Goal: Use online tool/utility: Utilize a website feature to perform a specific function

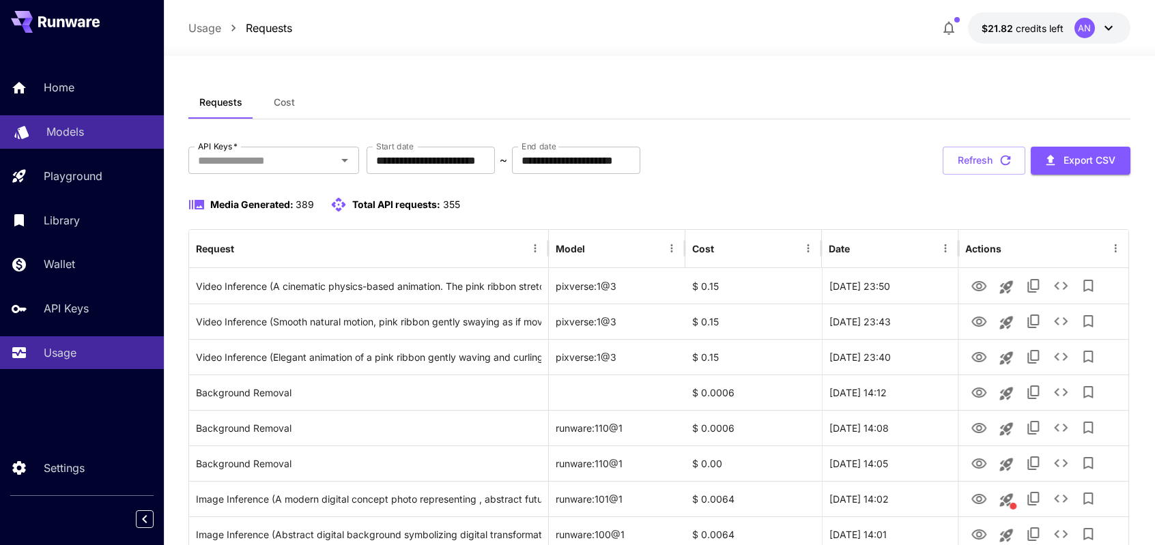
click at [83, 139] on p "Models" at bounding box center [65, 132] width 38 height 16
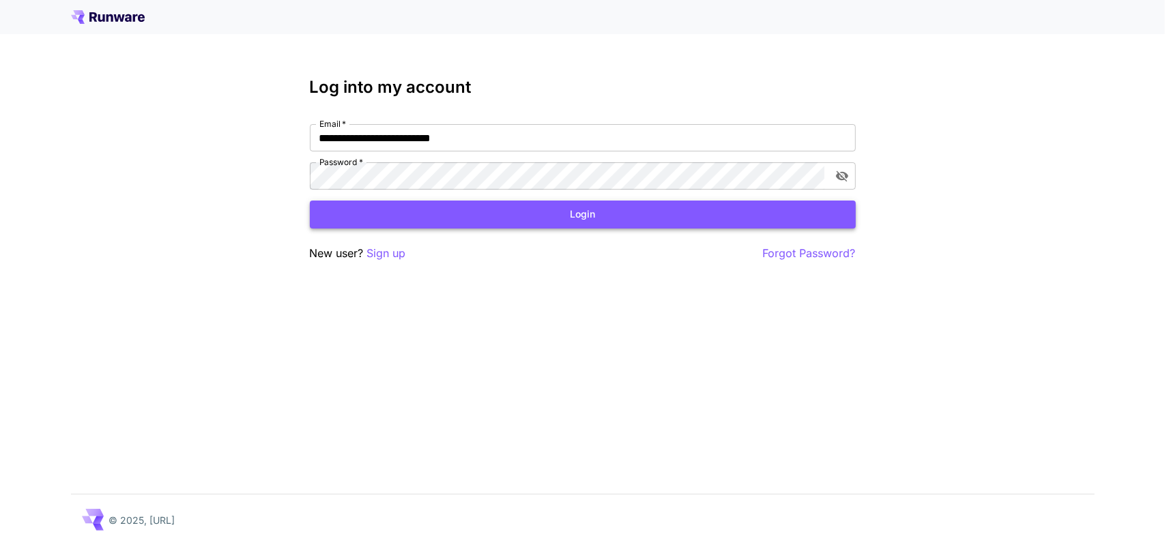
click at [626, 219] on button "Login" at bounding box center [583, 215] width 546 height 28
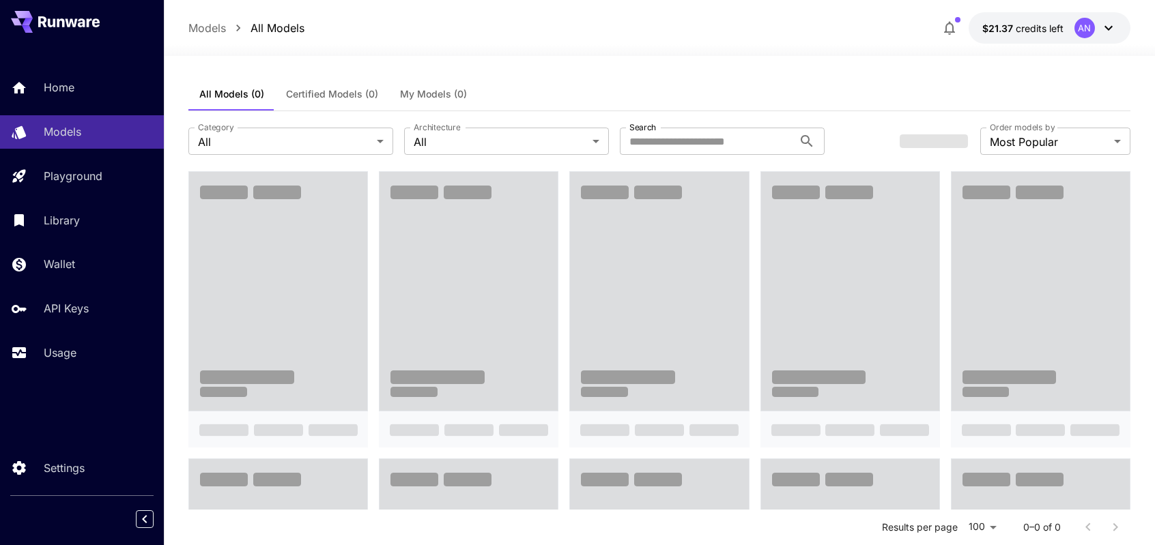
click at [343, 100] on button "Certified Models (0)" at bounding box center [332, 94] width 114 height 33
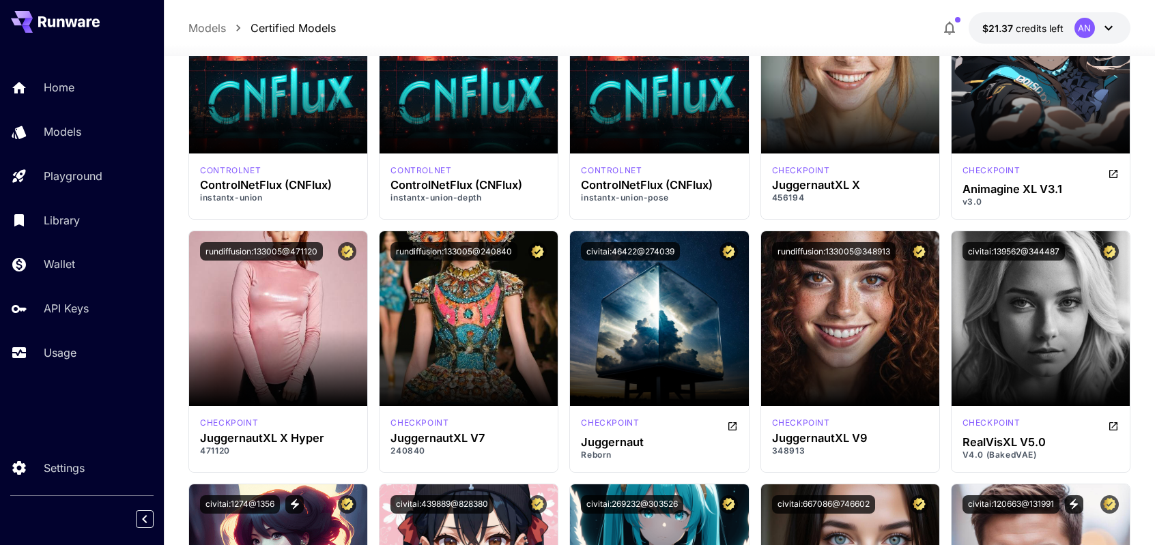
scroll to position [1911, 0]
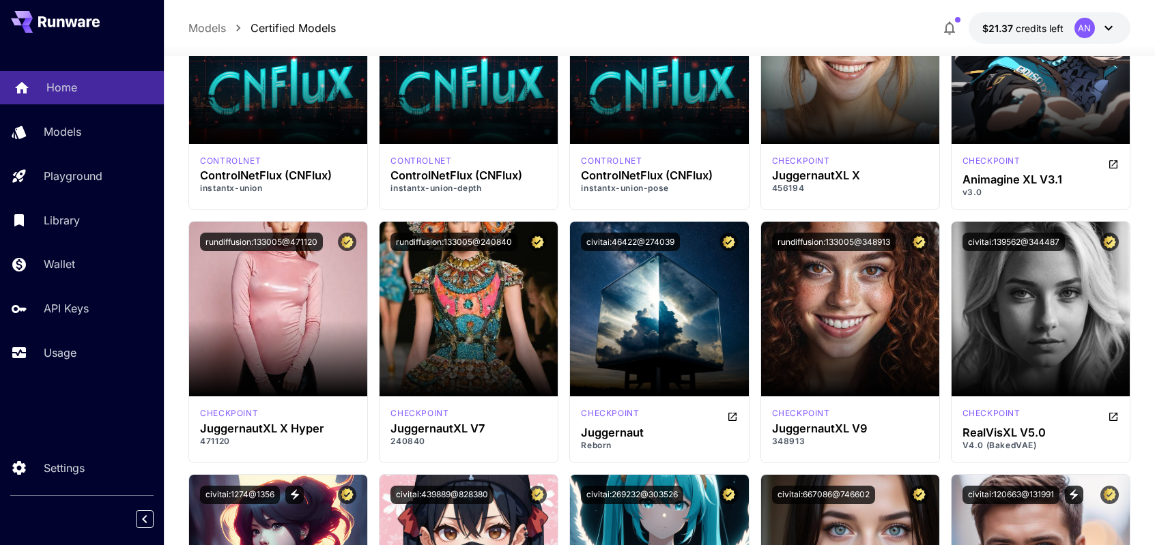
click at [84, 91] on div "Home" at bounding box center [99, 87] width 106 height 16
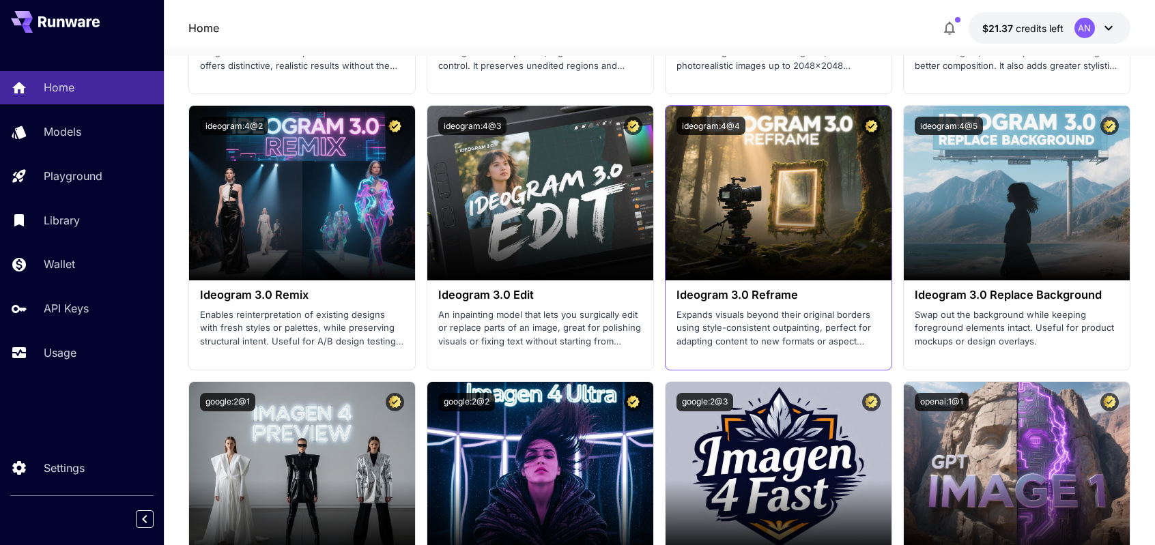
scroll to position [2525, 0]
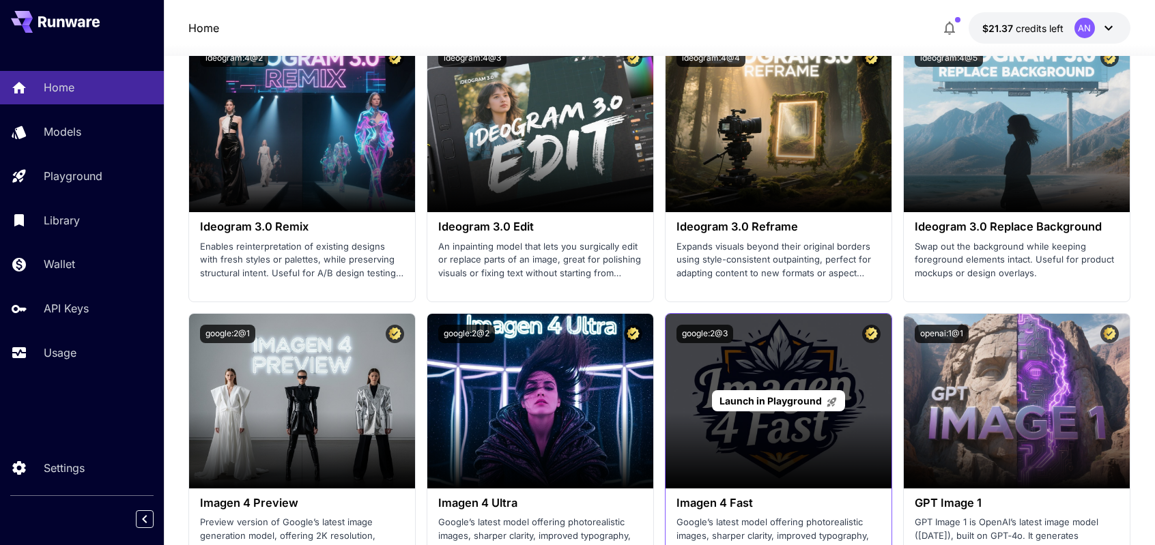
click at [803, 377] on div "Launch in Playground" at bounding box center [778, 401] width 226 height 175
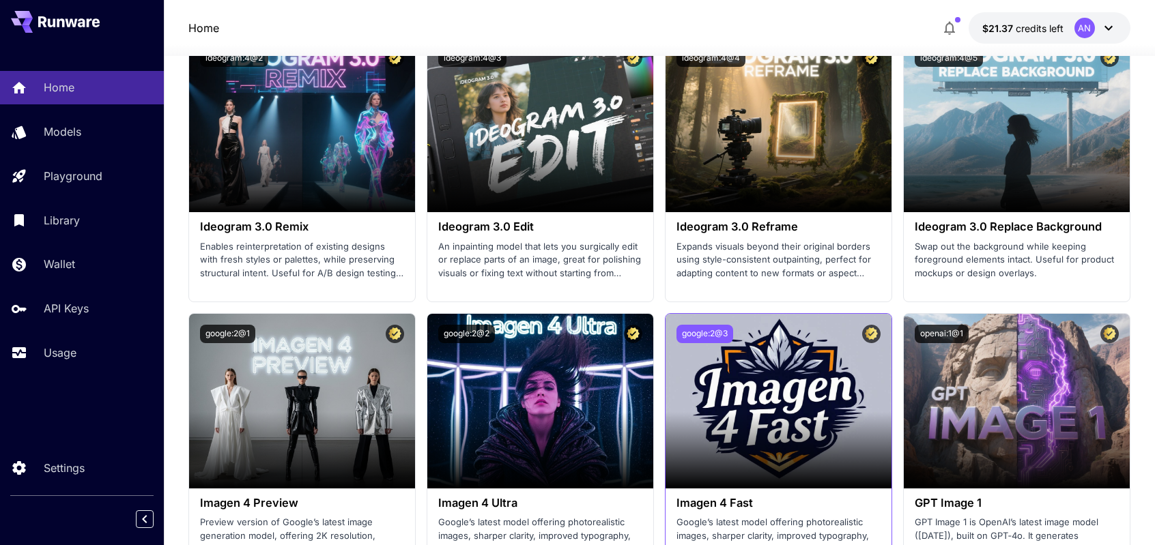
click at [713, 327] on button "google:2@3" at bounding box center [704, 334] width 57 height 18
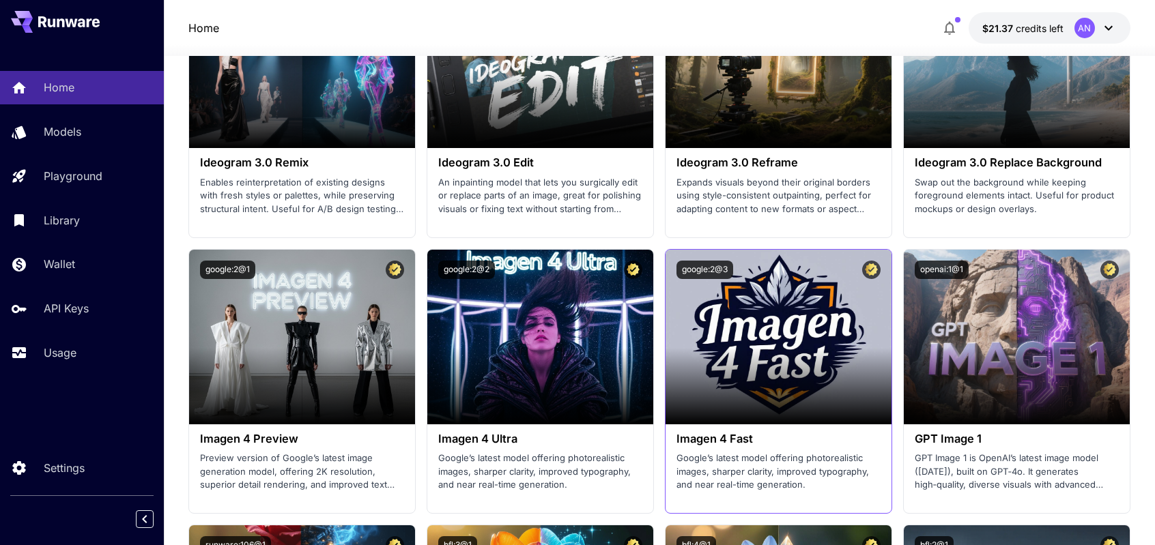
scroll to position [2662, 0]
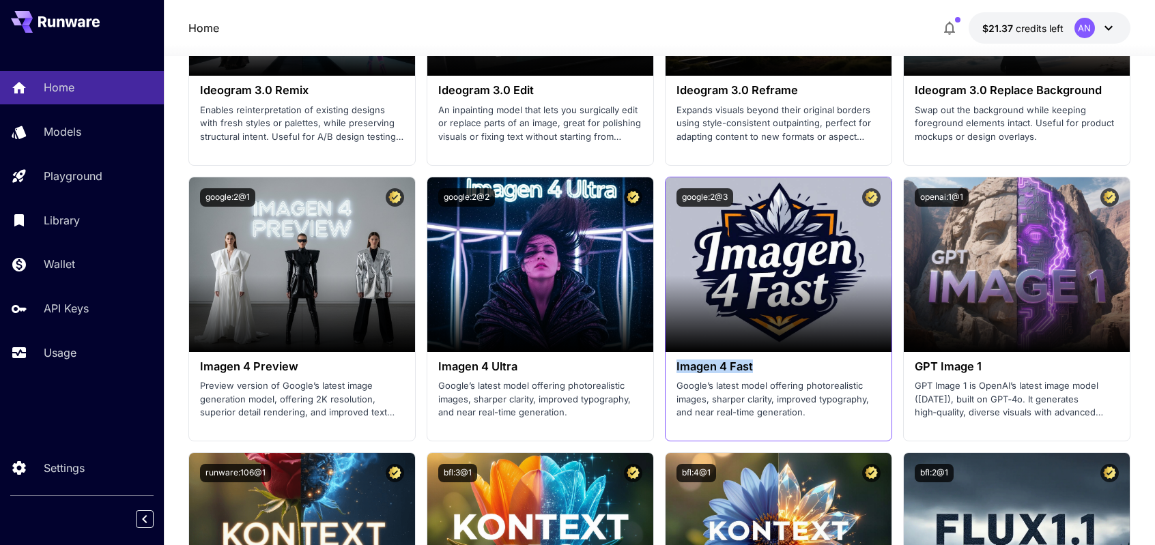
drag, startPoint x: 672, startPoint y: 361, endPoint x: 777, endPoint y: 361, distance: 105.1
click at [777, 361] on div "Imagen 4 Fast Google’s latest model offering photorealistic images, sharper cla…" at bounding box center [778, 390] width 226 height 76
copy h3 "Imagen 4 Fast"
click at [946, 197] on button "openai:1@1" at bounding box center [942, 197] width 54 height 18
click at [935, 188] on button "openai:1@1" at bounding box center [942, 197] width 54 height 18
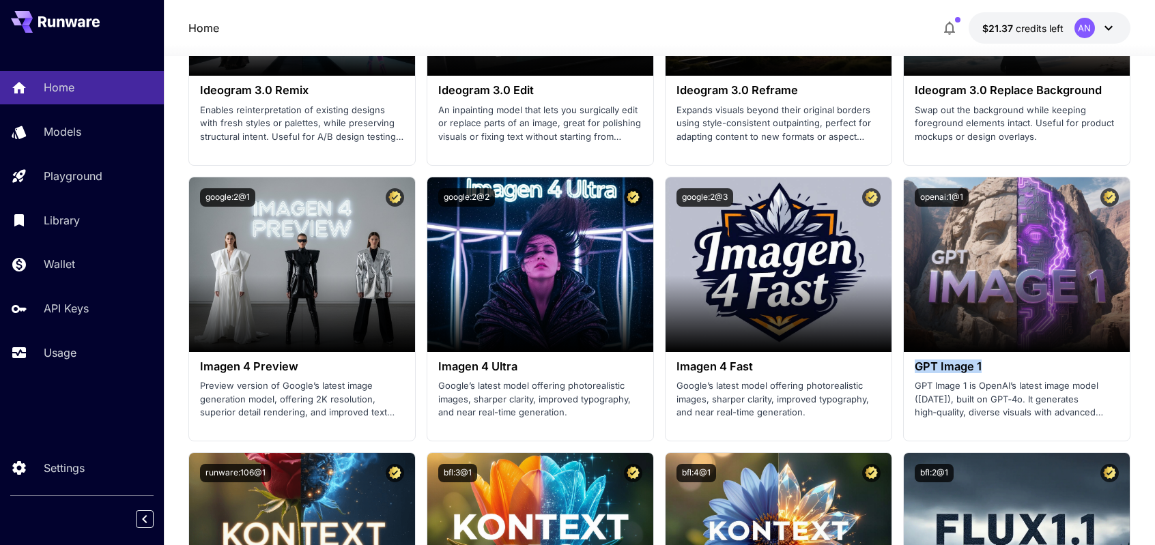
drag, startPoint x: 999, startPoint y: 358, endPoint x: 900, endPoint y: 358, distance: 99.6
click at [900, 358] on section "Launch in Playground bytedance:5@0 Seedream 4.0 Next-gen multimodal AI model fo…" at bounding box center [658, 308] width 941 height 1921
copy h3 "GPT Image 1"
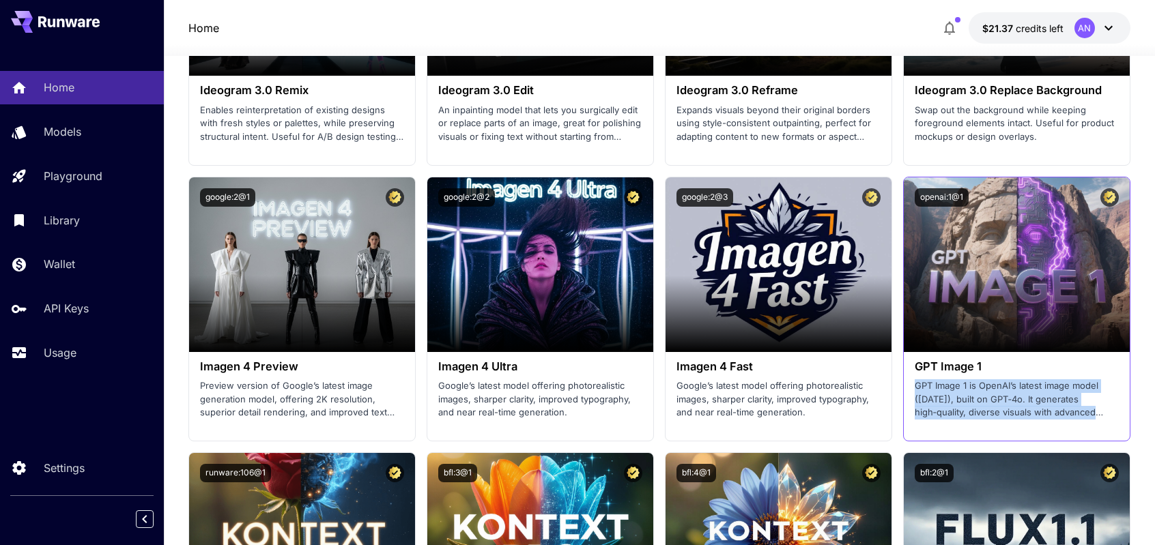
drag, startPoint x: 913, startPoint y: 382, endPoint x: 1106, endPoint y: 407, distance: 194.9
click at [1106, 407] on div "GPT Image 1 GPT Image 1 is OpenAI’s latest image model (March 2025), built on G…" at bounding box center [1017, 390] width 226 height 76
click at [1107, 399] on p "GPT Image 1 is OpenAI’s latest image model (March 2025), built on GPT‑4o. It ge…" at bounding box center [1017, 399] width 204 height 40
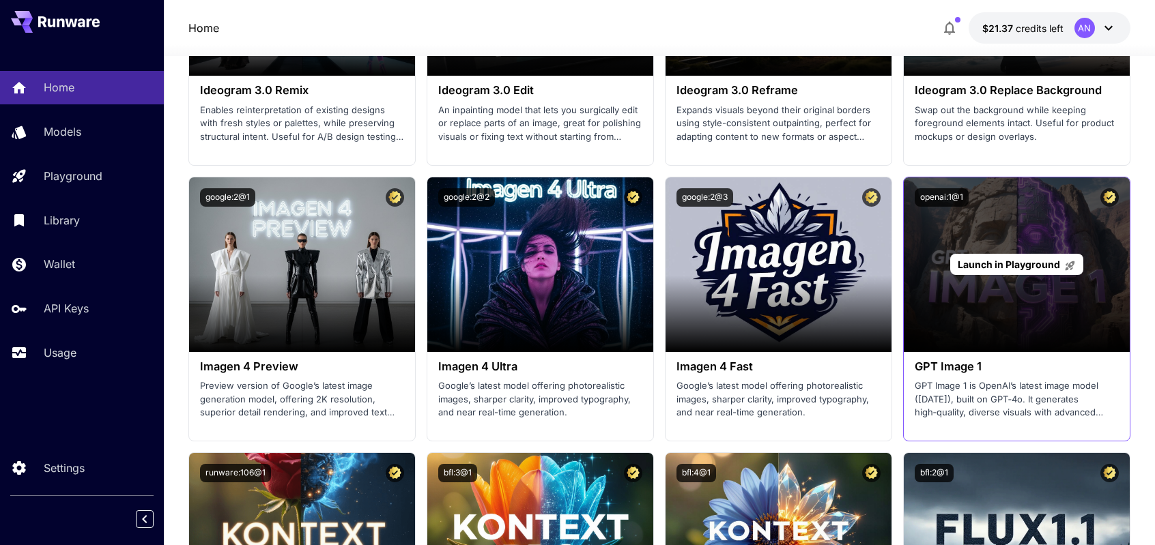
click at [994, 311] on div "Launch in Playground" at bounding box center [1017, 264] width 226 height 175
click at [990, 268] on div "Launch in Playground" at bounding box center [1016, 264] width 133 height 21
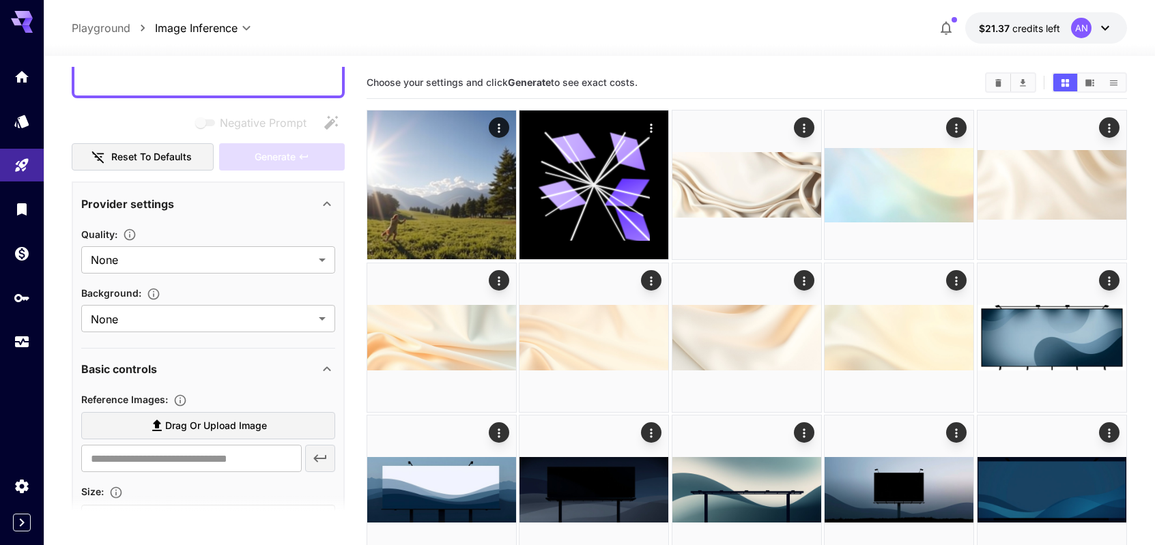
scroll to position [136, 0]
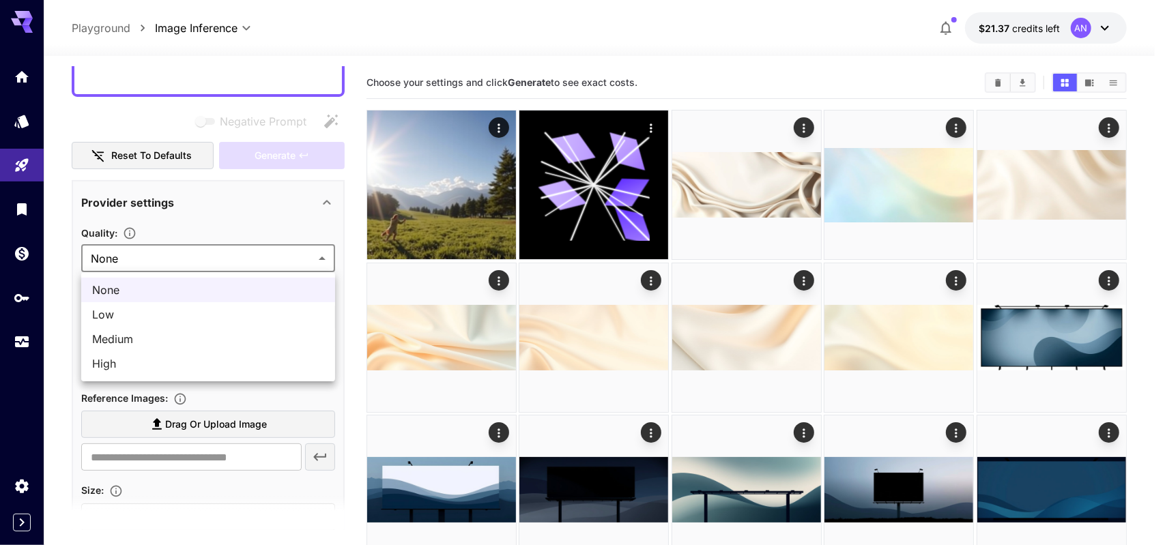
click at [276, 257] on div at bounding box center [582, 272] width 1165 height 545
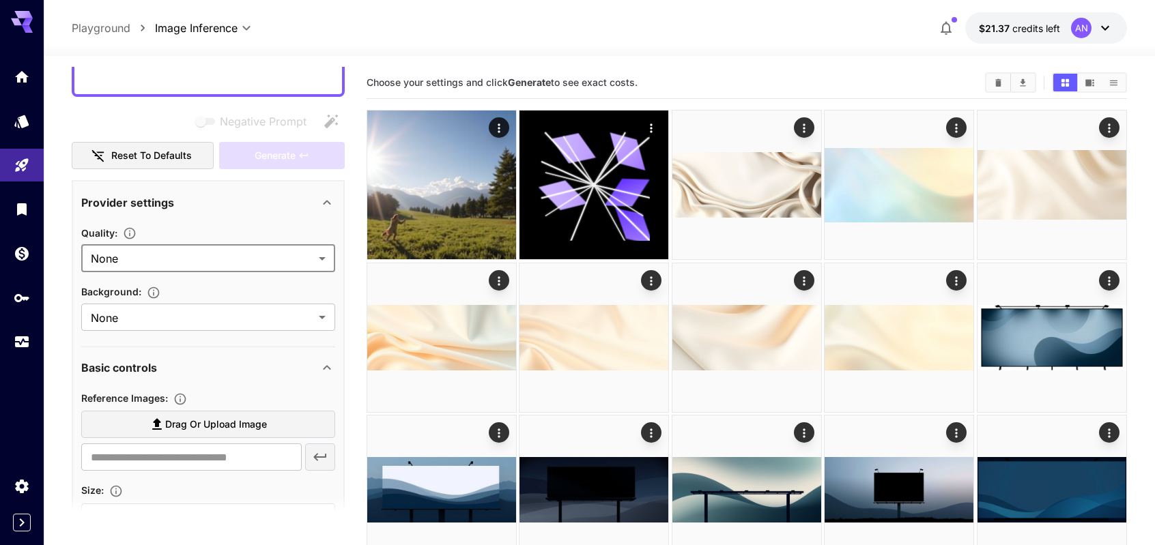
click at [214, 229] on div "Quality :" at bounding box center [208, 233] width 254 height 16
click at [135, 232] on icon "button" at bounding box center [130, 234] width 12 height 12
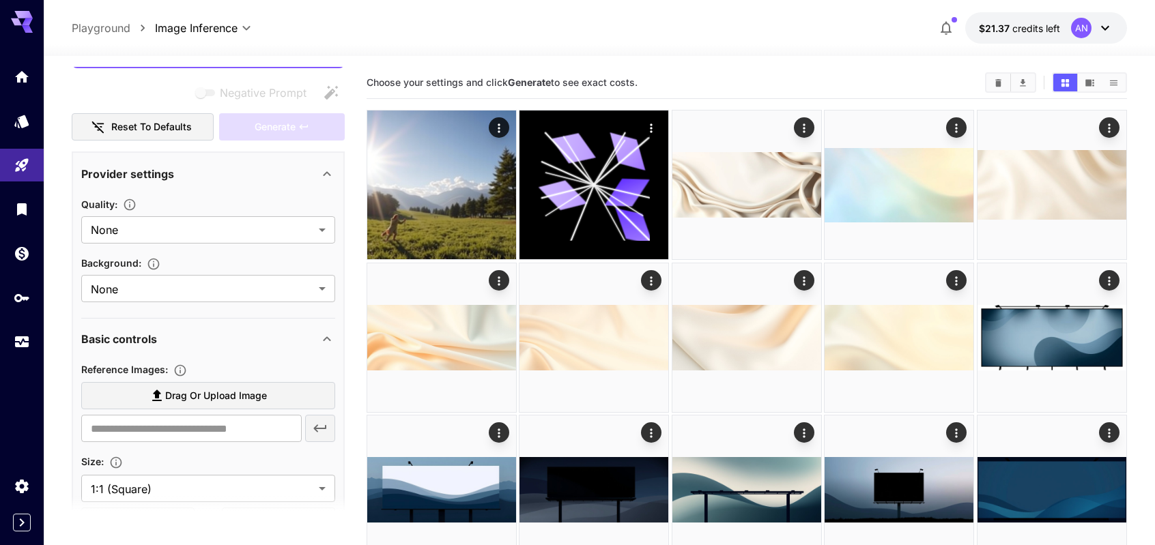
scroll to position [164, 0]
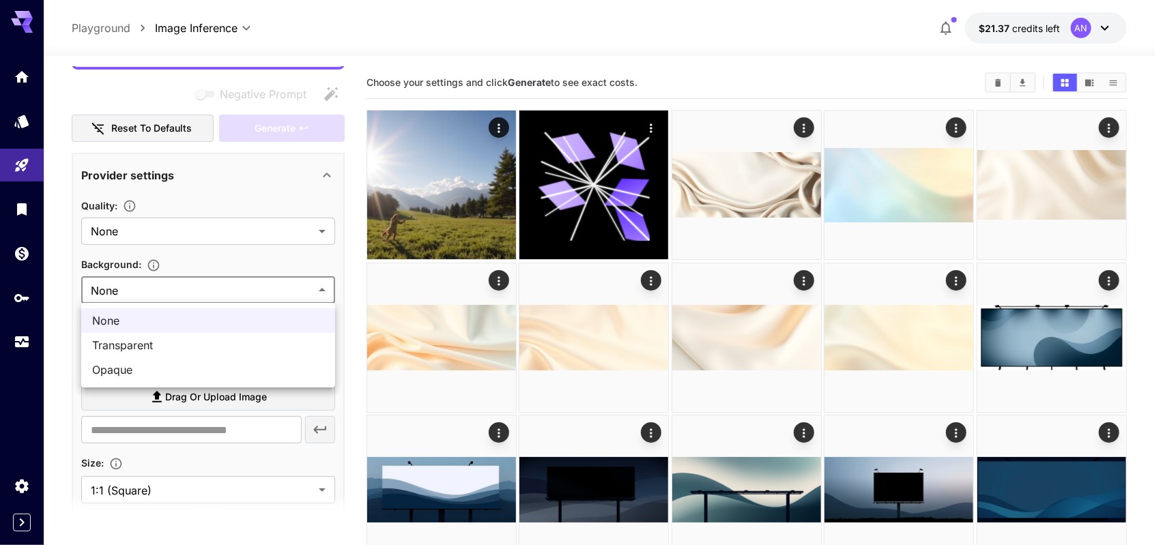
click at [205, 291] on div at bounding box center [582, 272] width 1165 height 545
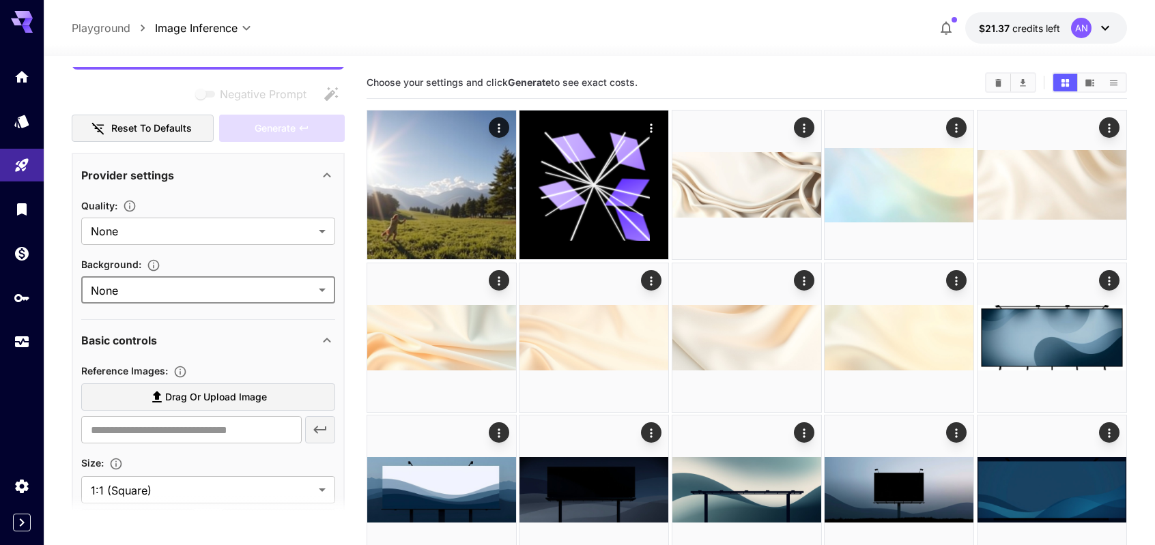
click at [152, 263] on icon "button" at bounding box center [154, 266] width 14 height 14
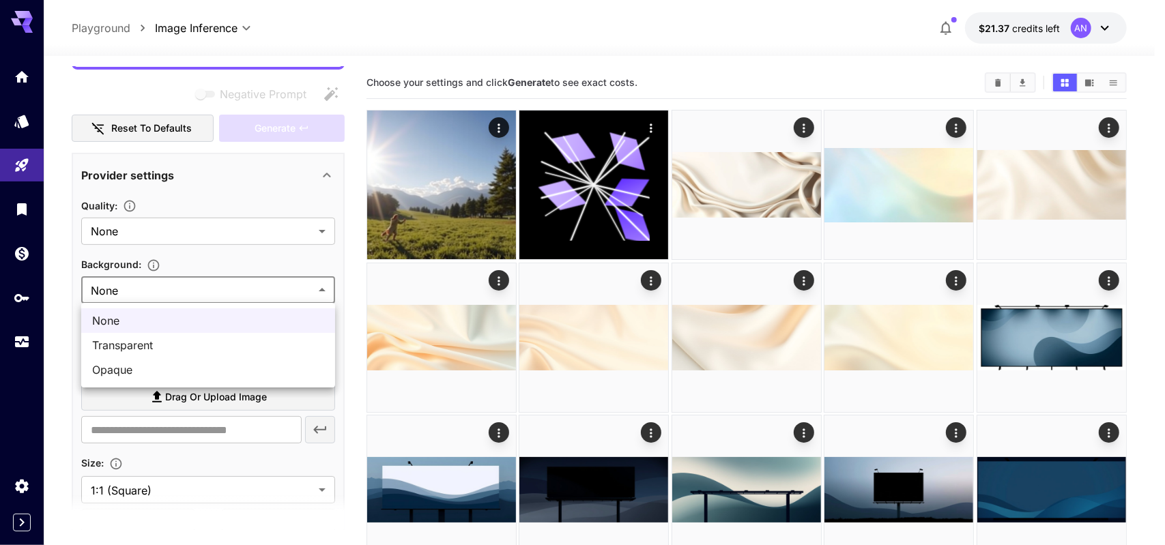
click at [180, 287] on div at bounding box center [582, 272] width 1165 height 545
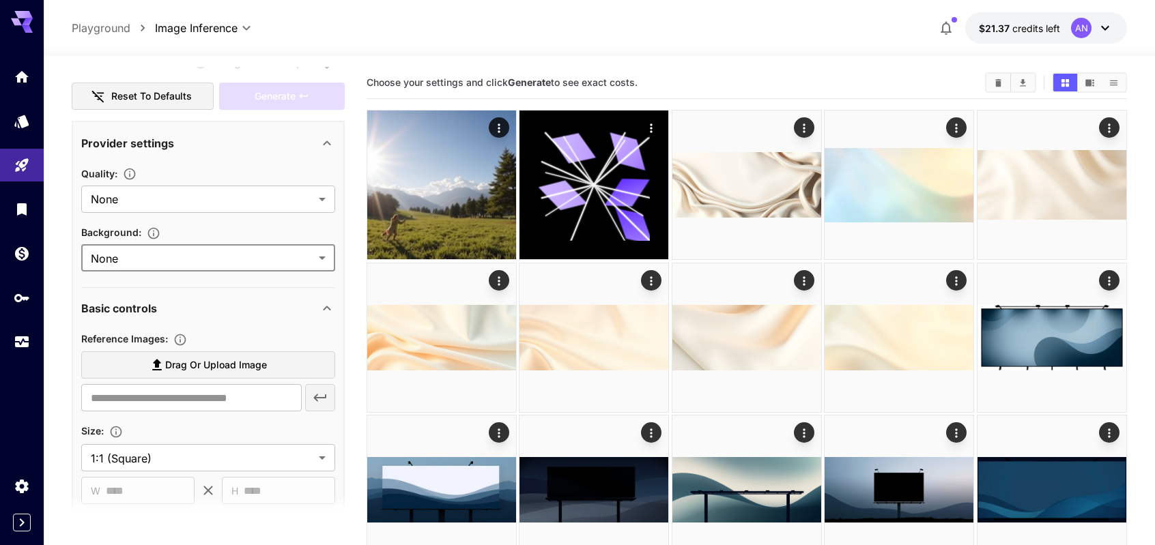
scroll to position [0, 0]
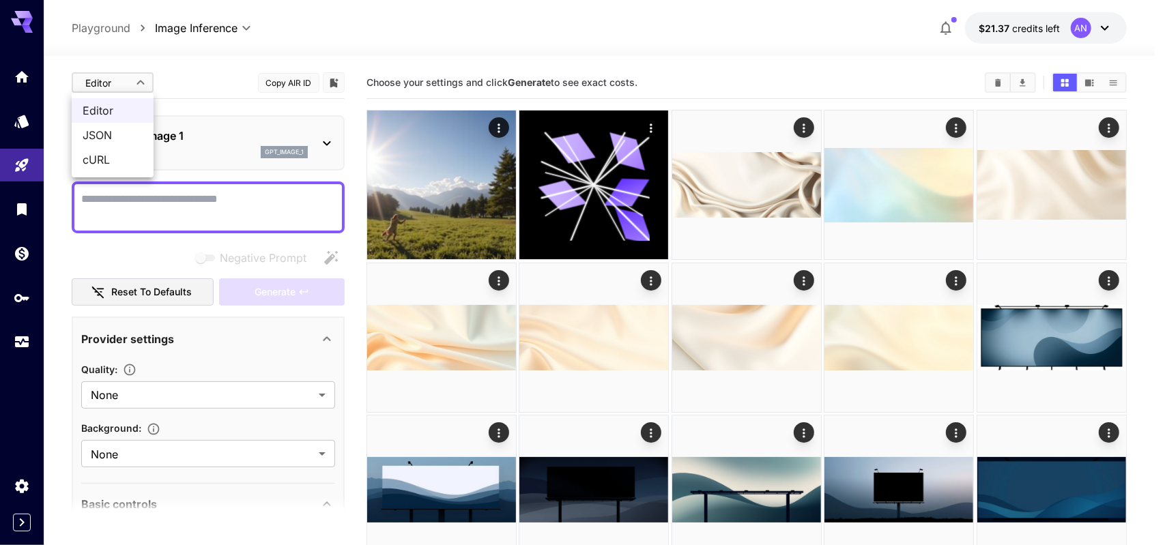
click at [120, 107] on span "Editor" at bounding box center [113, 110] width 60 height 16
click at [115, 132] on span "JSON" at bounding box center [113, 135] width 60 height 16
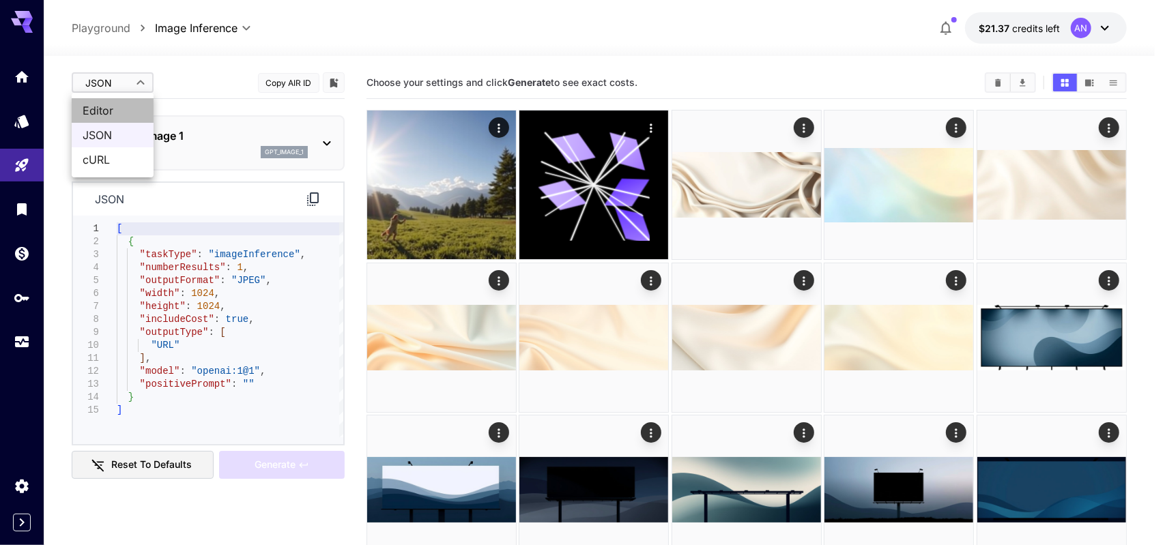
click at [121, 103] on span "Editor" at bounding box center [113, 110] width 60 height 16
type input "****"
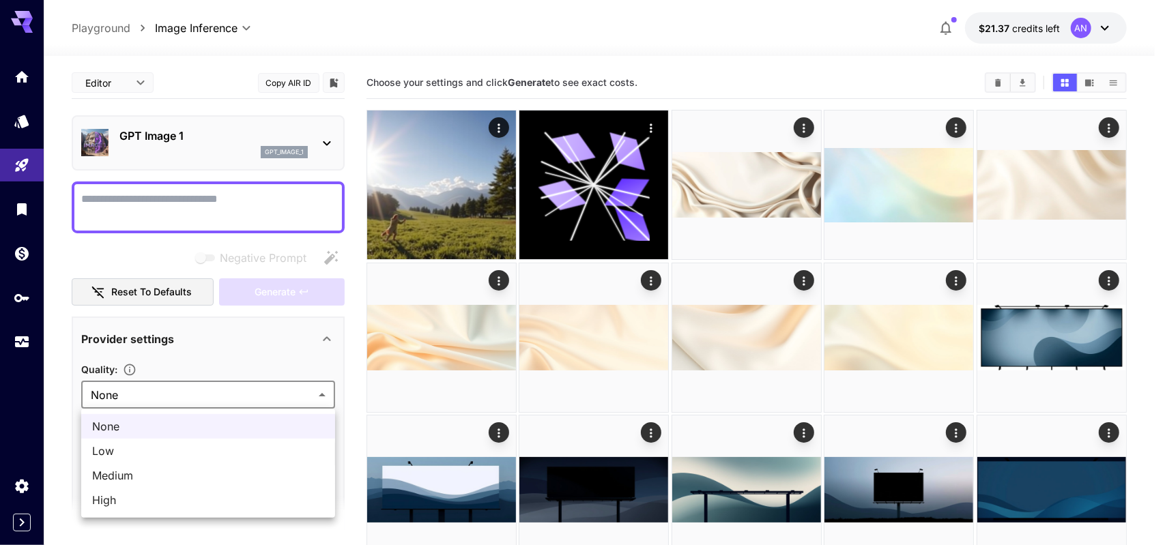
click at [205, 390] on div at bounding box center [582, 272] width 1165 height 545
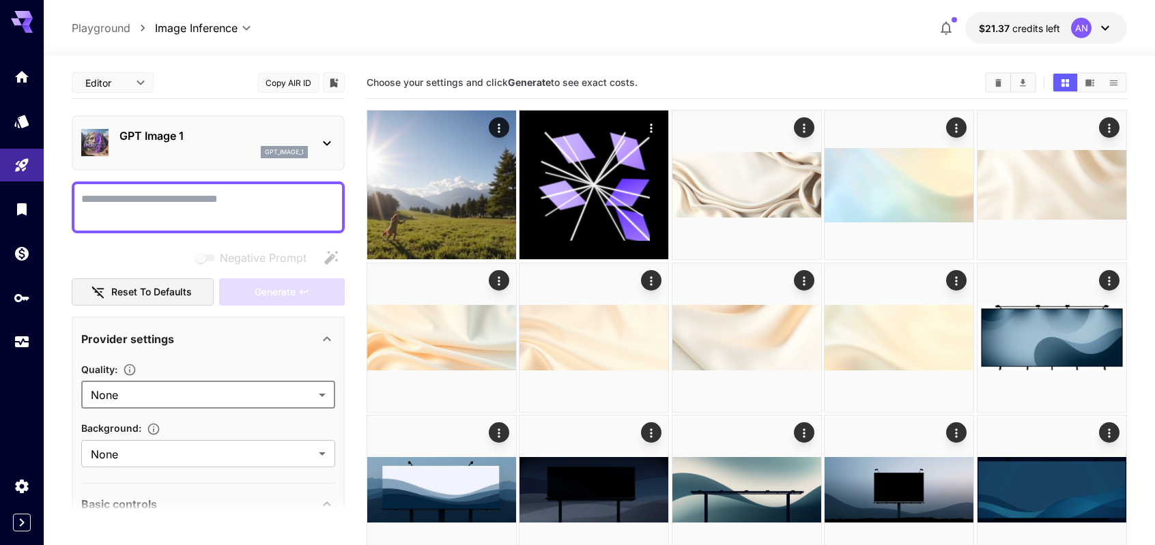
click at [220, 365] on div "Quality :" at bounding box center [208, 369] width 254 height 16
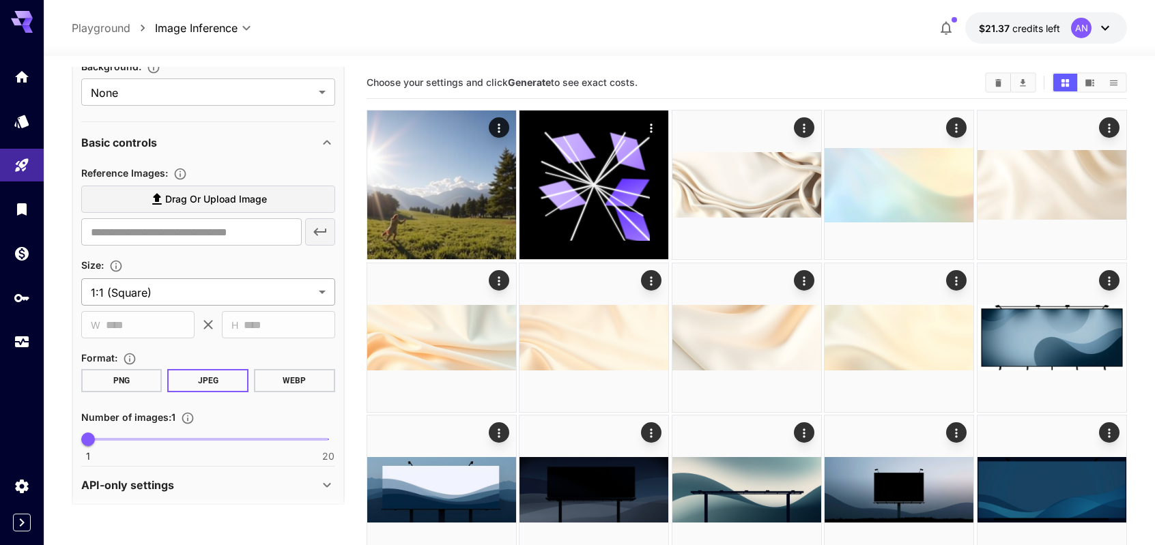
scroll to position [369, 0]
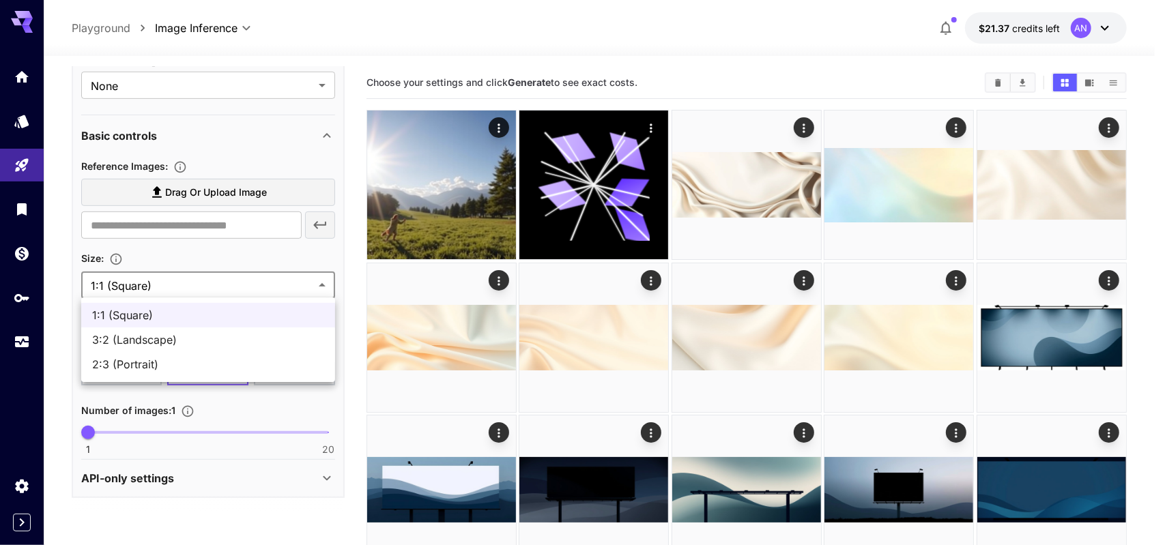
click at [183, 281] on div at bounding box center [582, 272] width 1165 height 545
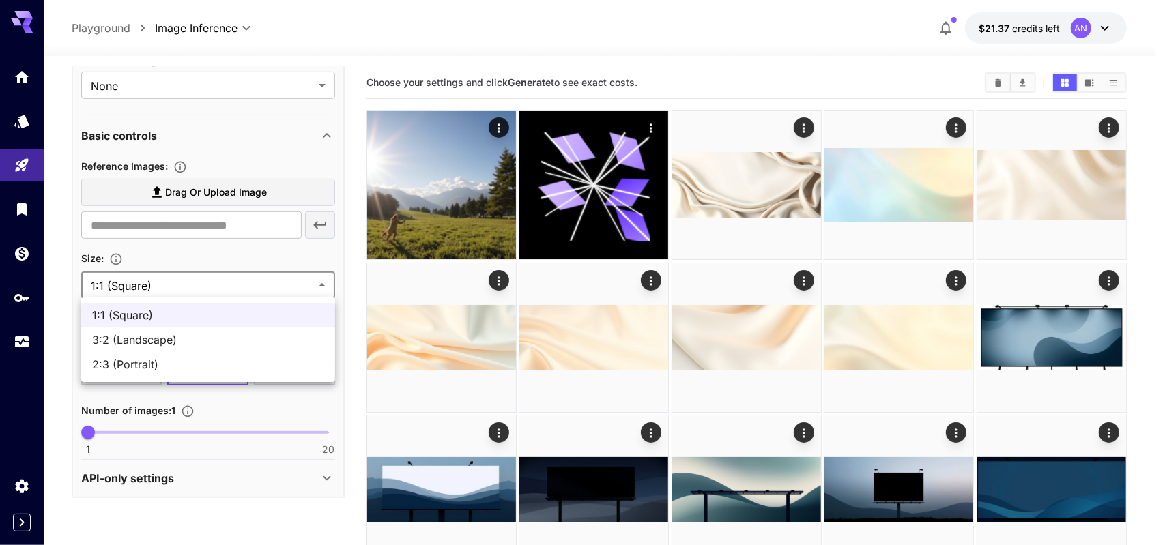
click at [144, 336] on span "3:2 (Landscape)" at bounding box center [208, 340] width 232 height 16
type input "**********"
type input "****"
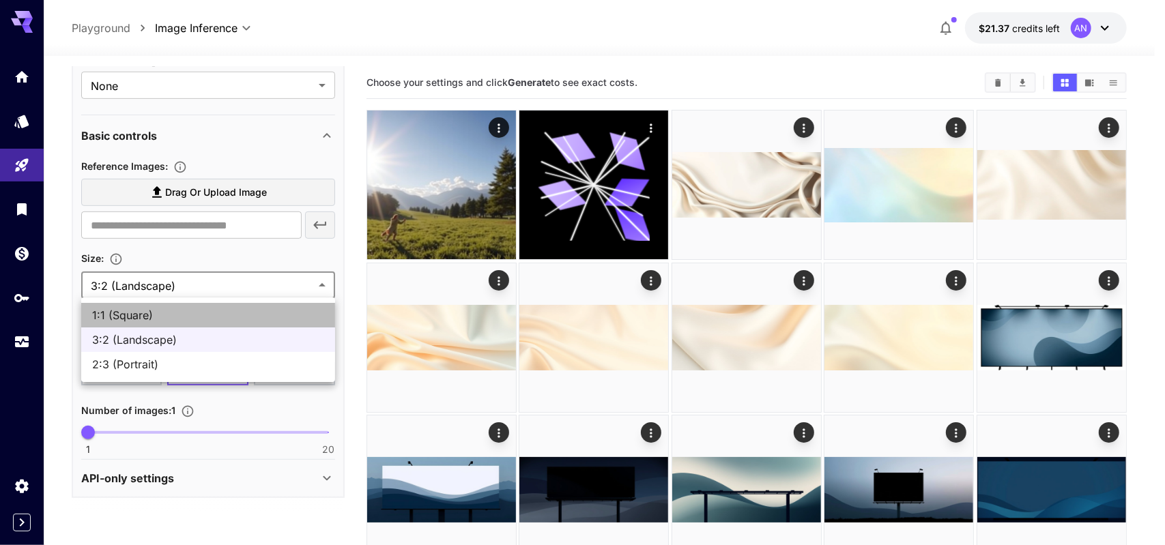
click at [131, 307] on span "1:1 (Square)" at bounding box center [208, 315] width 232 height 16
type input "**********"
type input "****"
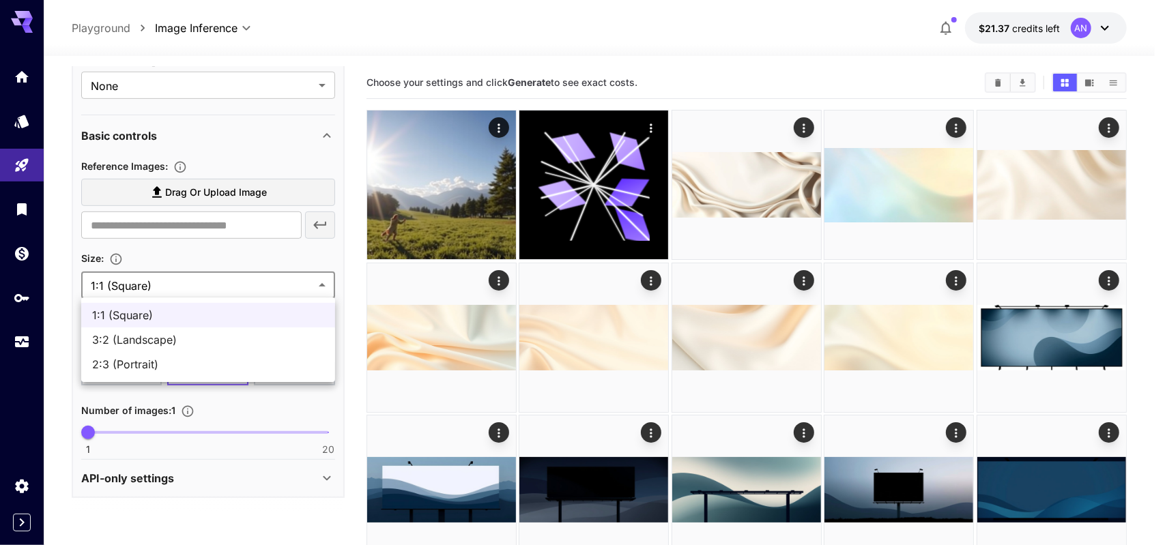
click at [147, 333] on span "3:2 (Landscape)" at bounding box center [208, 340] width 232 height 16
type input "**********"
type input "****"
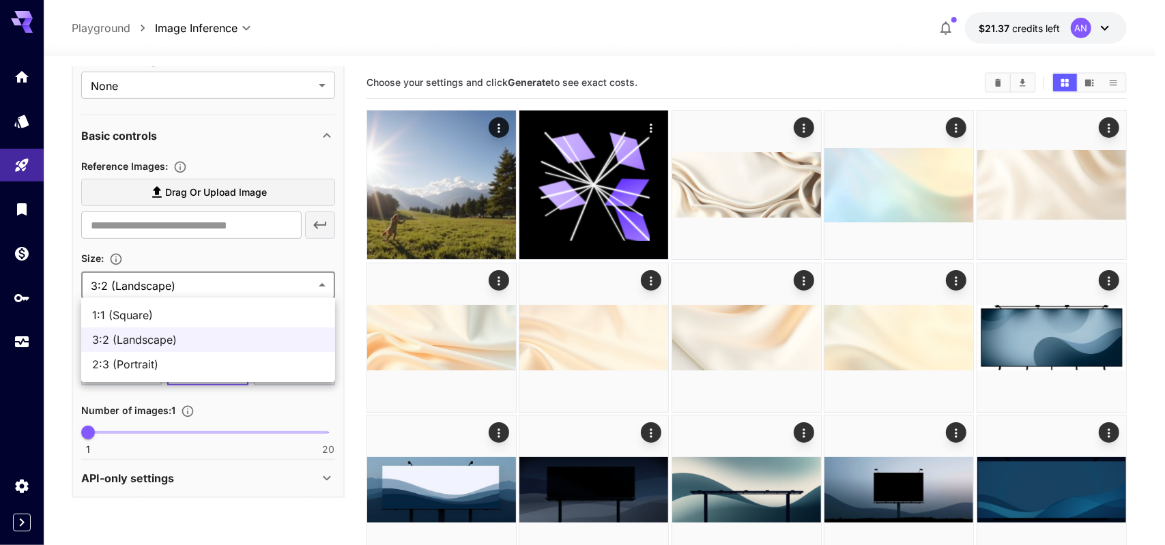
click at [154, 366] on span "2:3 (Portrait)" at bounding box center [208, 364] width 232 height 16
type input "**********"
type input "****"
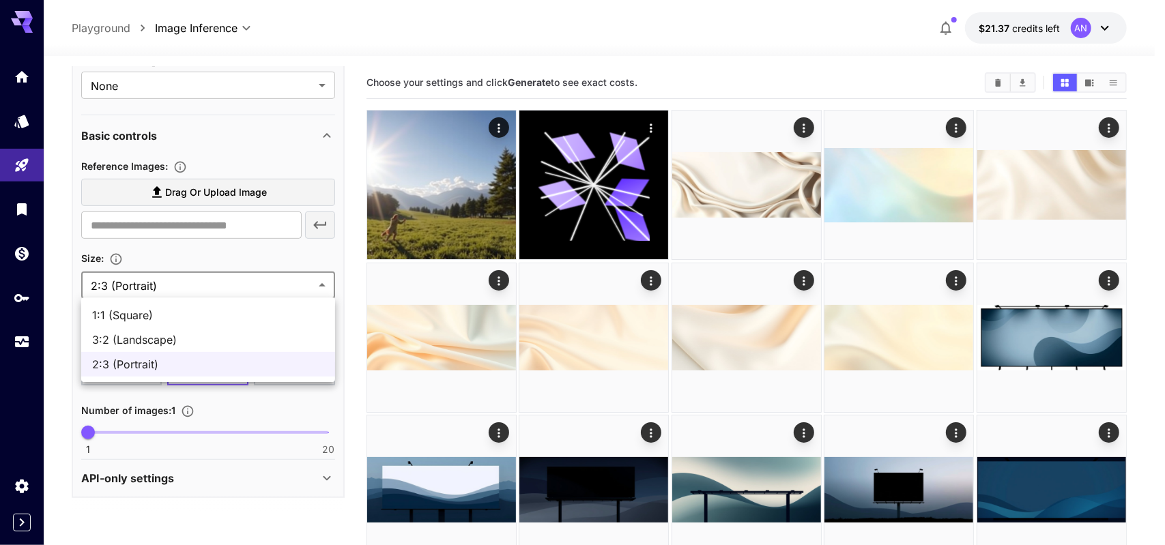
click at [162, 309] on span "1:1 (Square)" at bounding box center [208, 315] width 232 height 16
type input "**********"
type input "****"
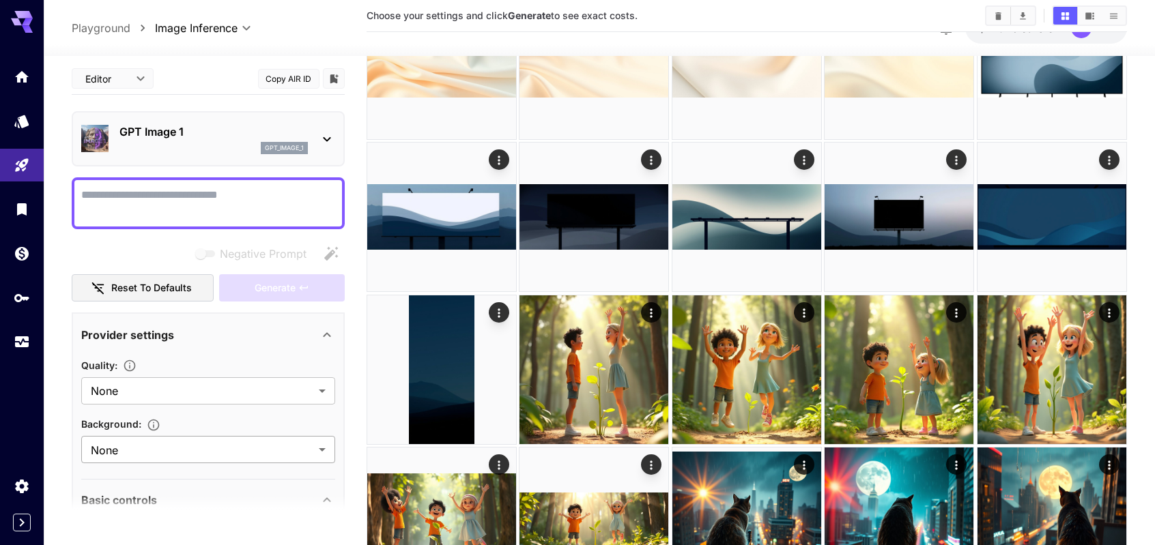
scroll to position [0, 0]
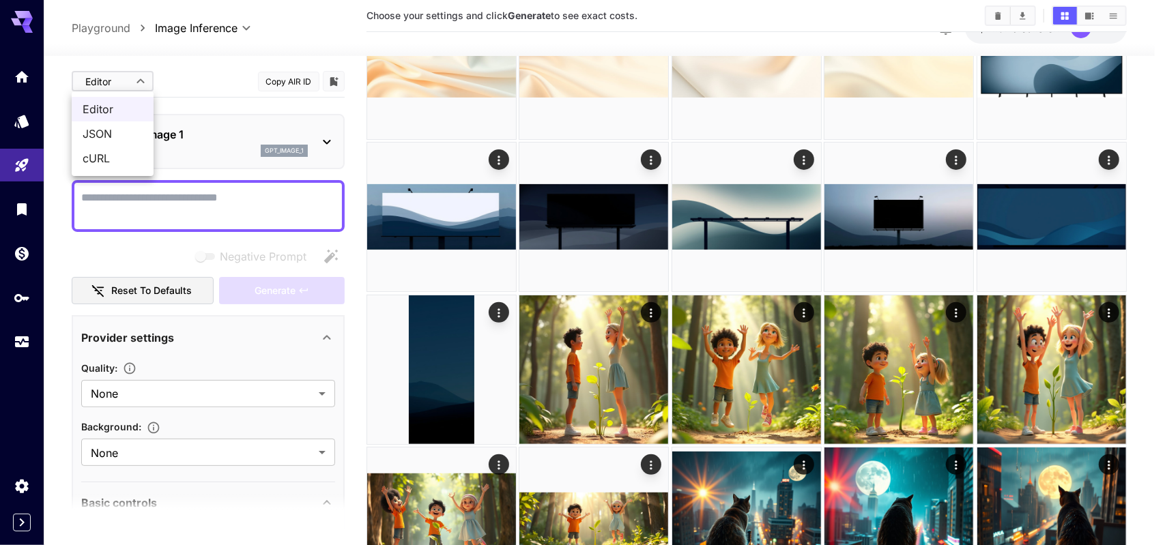
click at [111, 114] on span "Editor" at bounding box center [113, 109] width 60 height 16
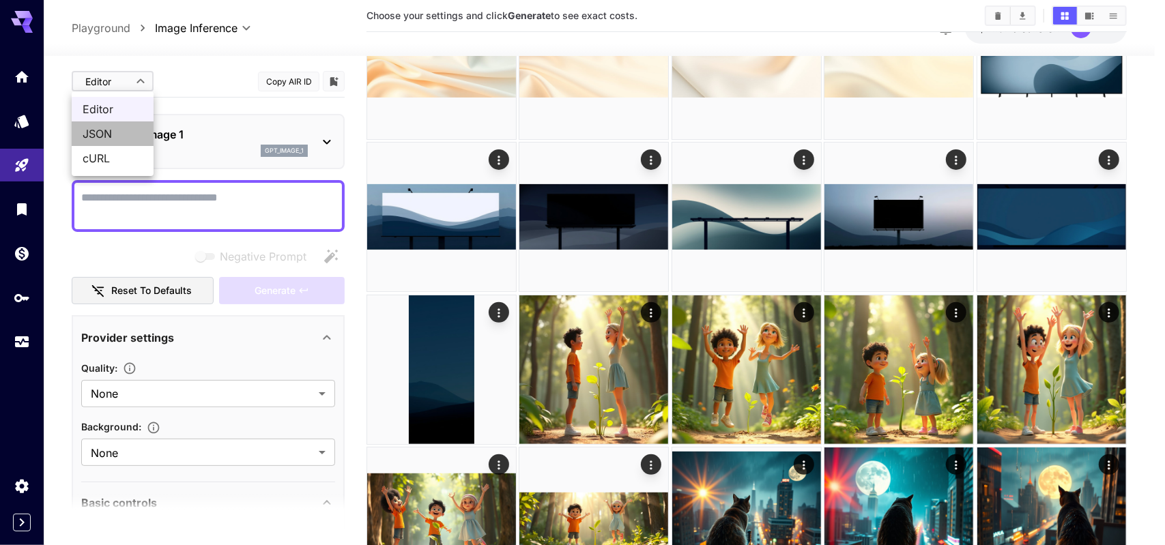
click at [107, 132] on span "JSON" at bounding box center [113, 134] width 60 height 16
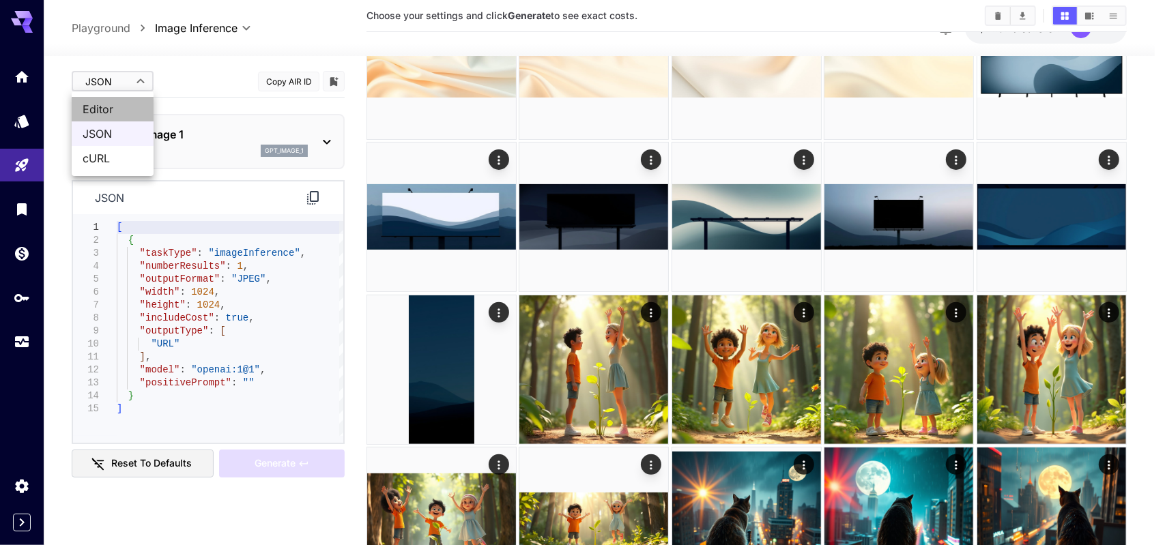
click at [123, 106] on span "Editor" at bounding box center [113, 109] width 60 height 16
type input "****"
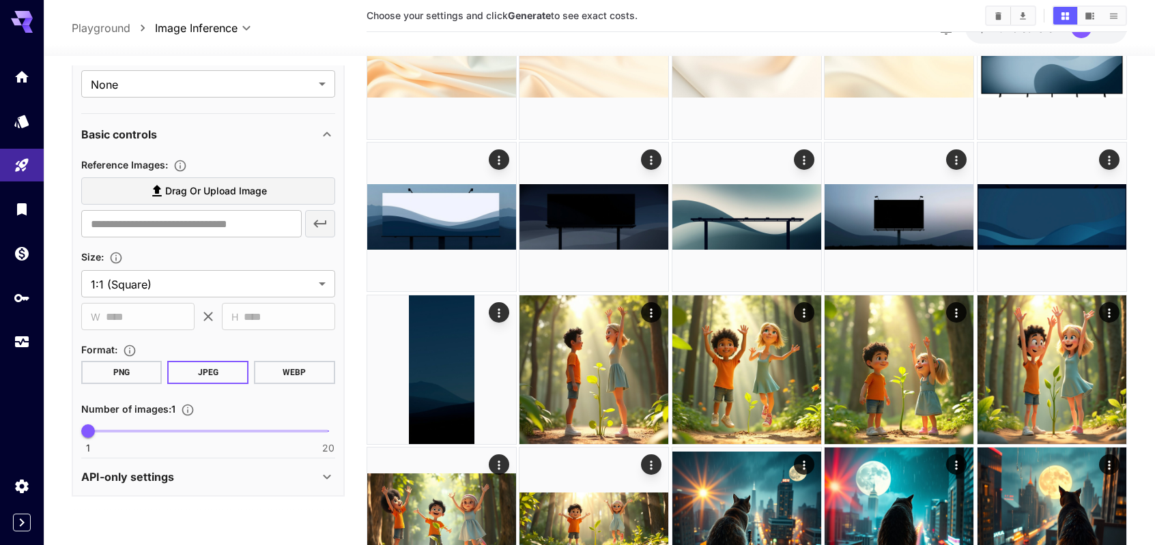
scroll to position [369, 0]
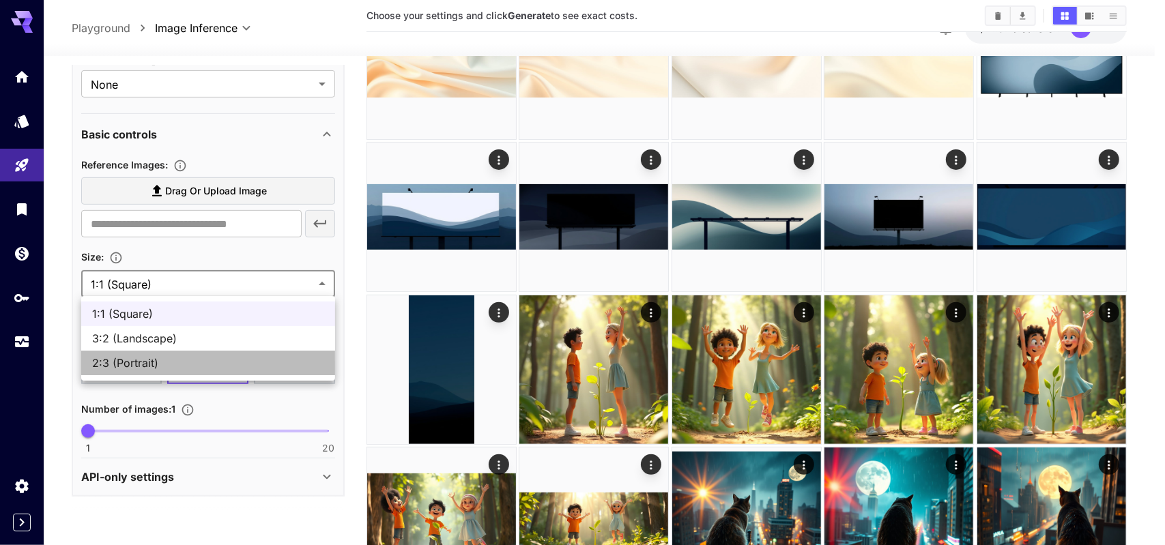
click at [158, 358] on span "2:3 (Portrait)" at bounding box center [208, 363] width 232 height 16
type input "**********"
type input "****"
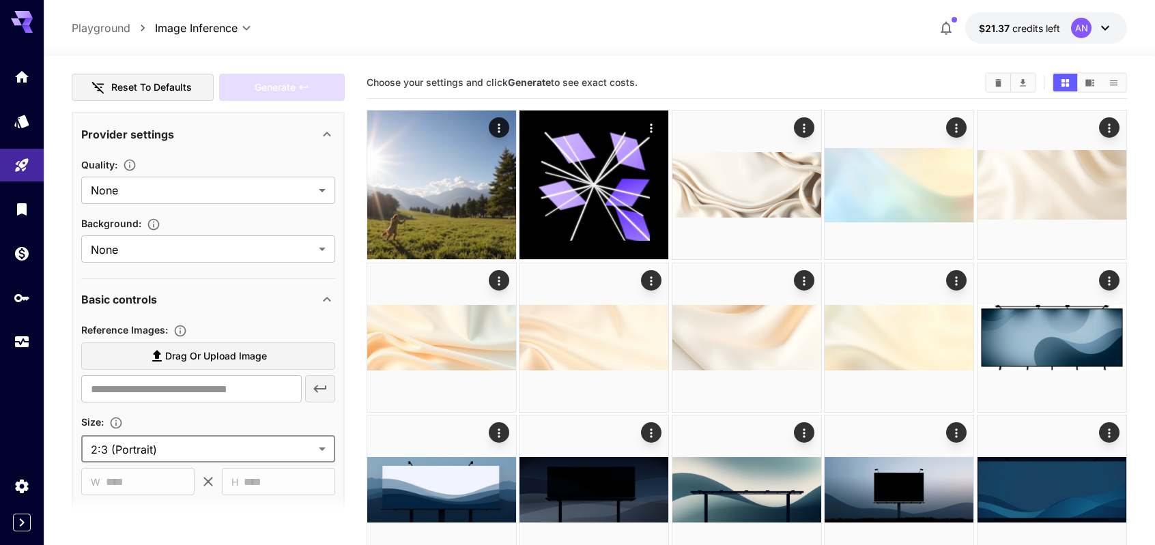
scroll to position [273, 0]
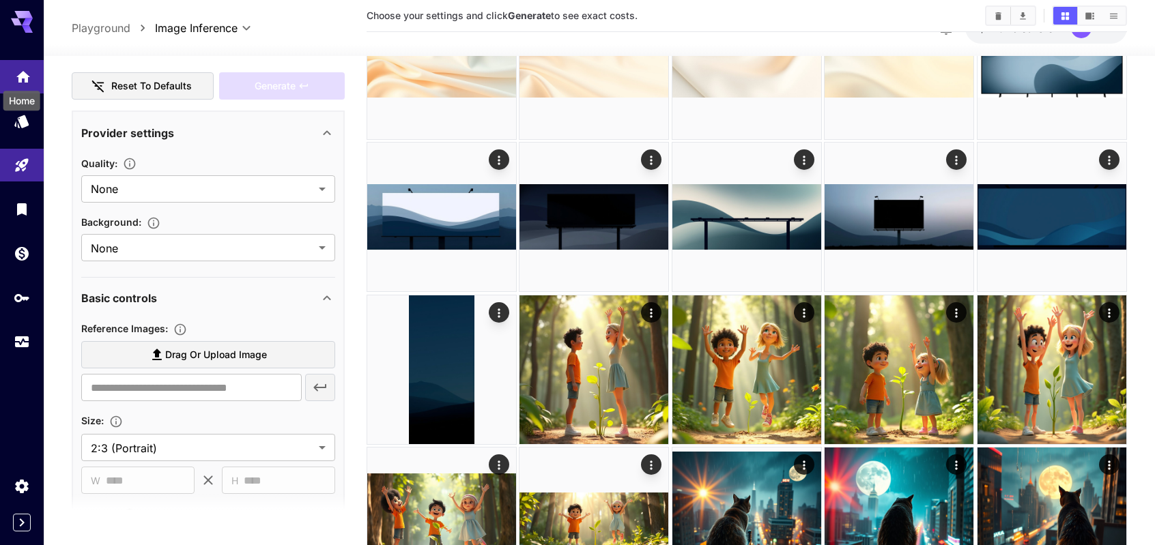
click at [29, 76] on icon "Home" at bounding box center [23, 73] width 16 height 16
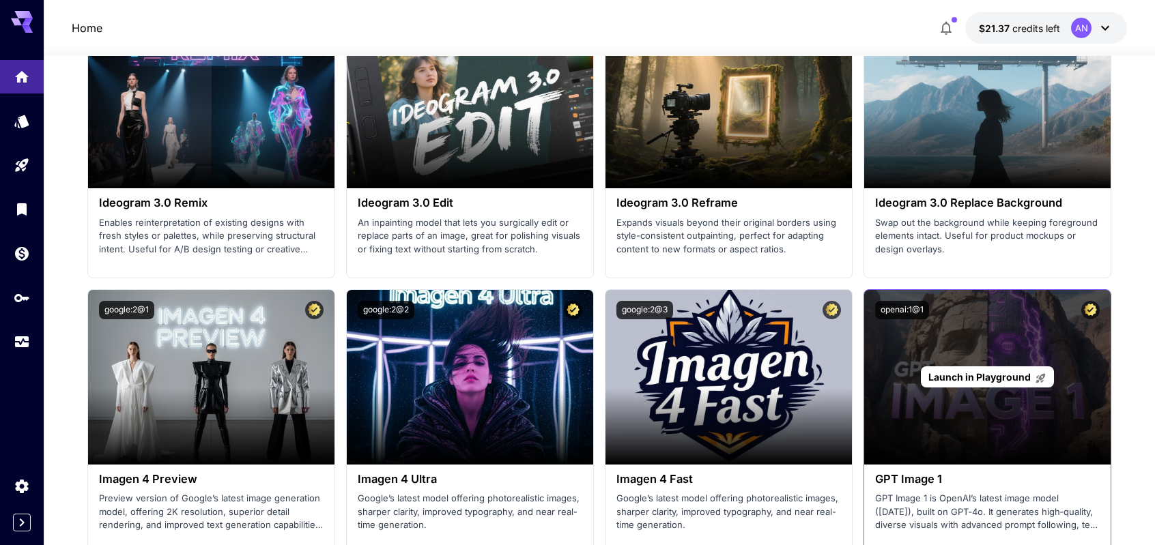
scroll to position [2525, 0]
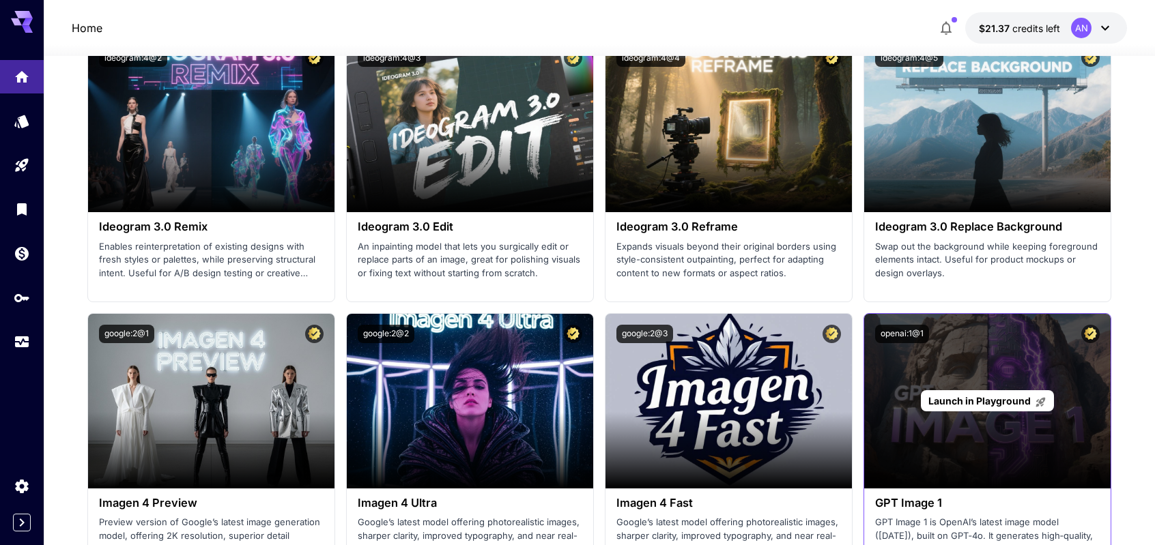
click at [973, 395] on span "Launch in Playground" at bounding box center [979, 401] width 102 height 12
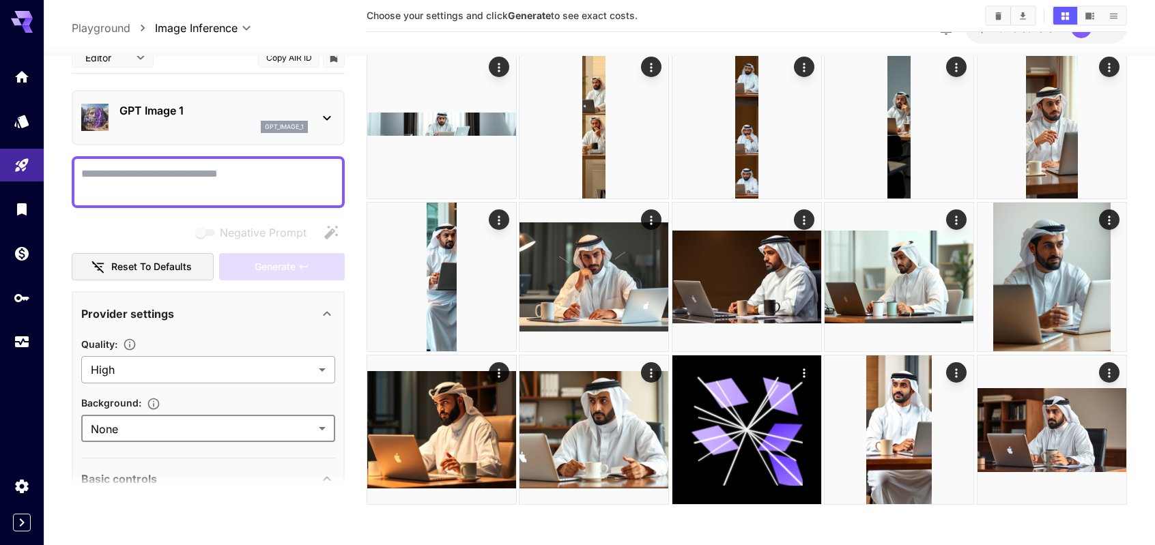
scroll to position [273, 0]
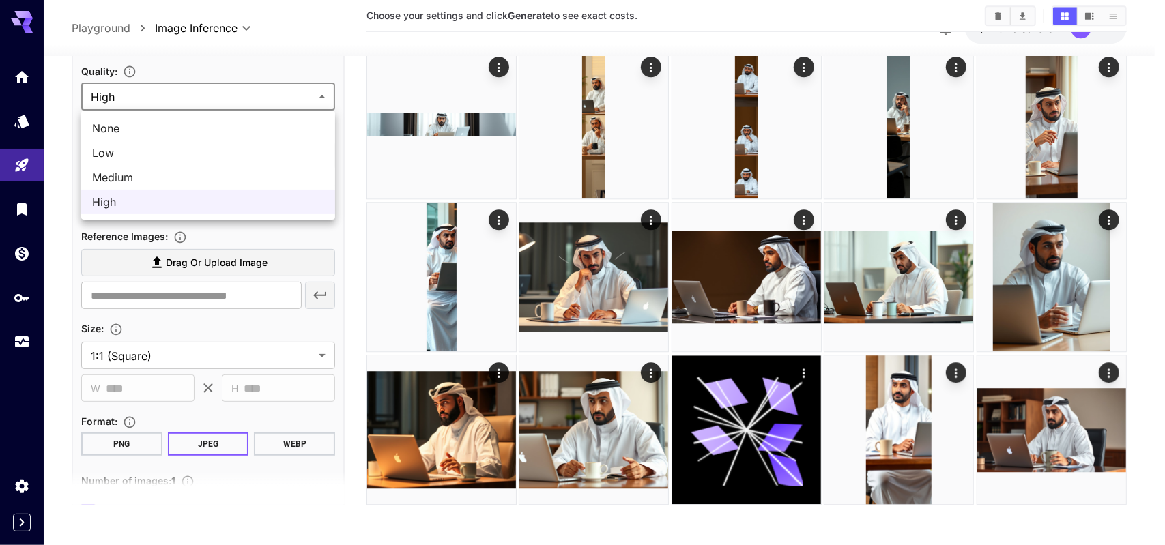
click at [156, 113] on ul "None Low Medium High" at bounding box center [208, 165] width 254 height 109
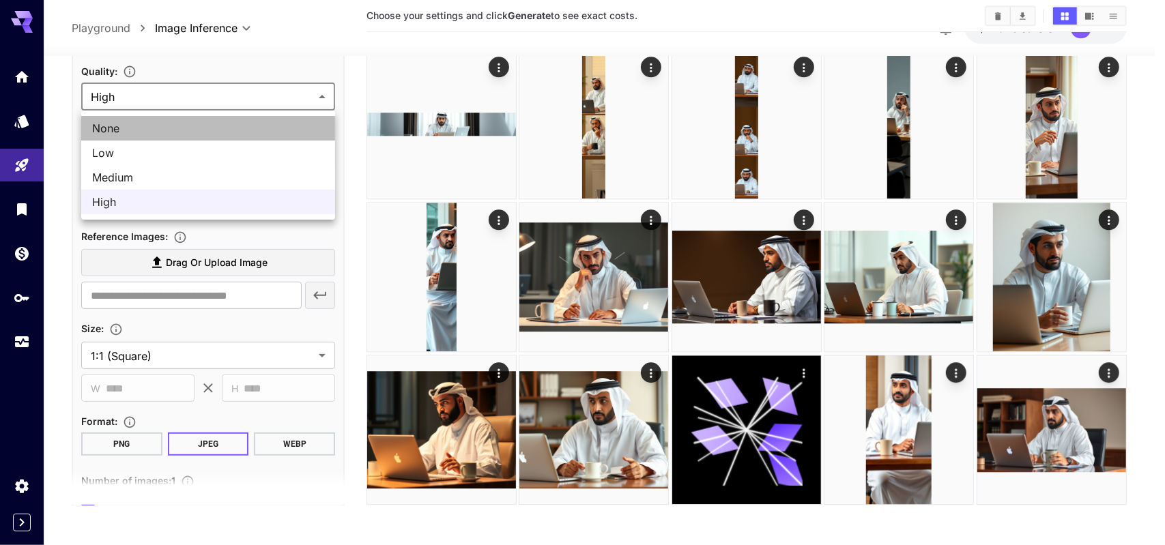
click at [156, 129] on span "None" at bounding box center [208, 128] width 232 height 16
type input "*******"
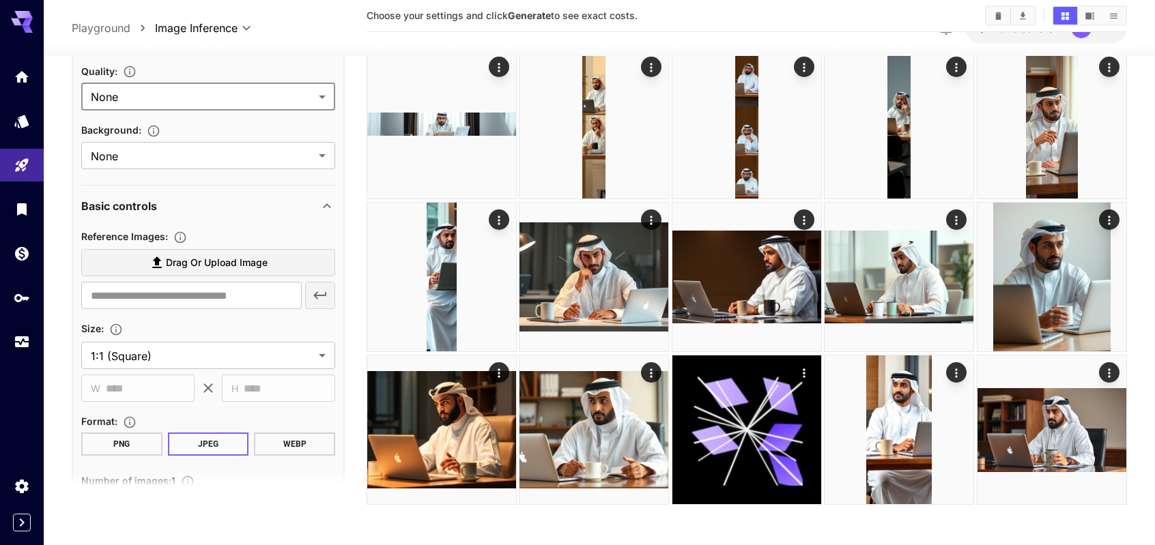
click at [102, 126] on span "Background :" at bounding box center [111, 130] width 60 height 12
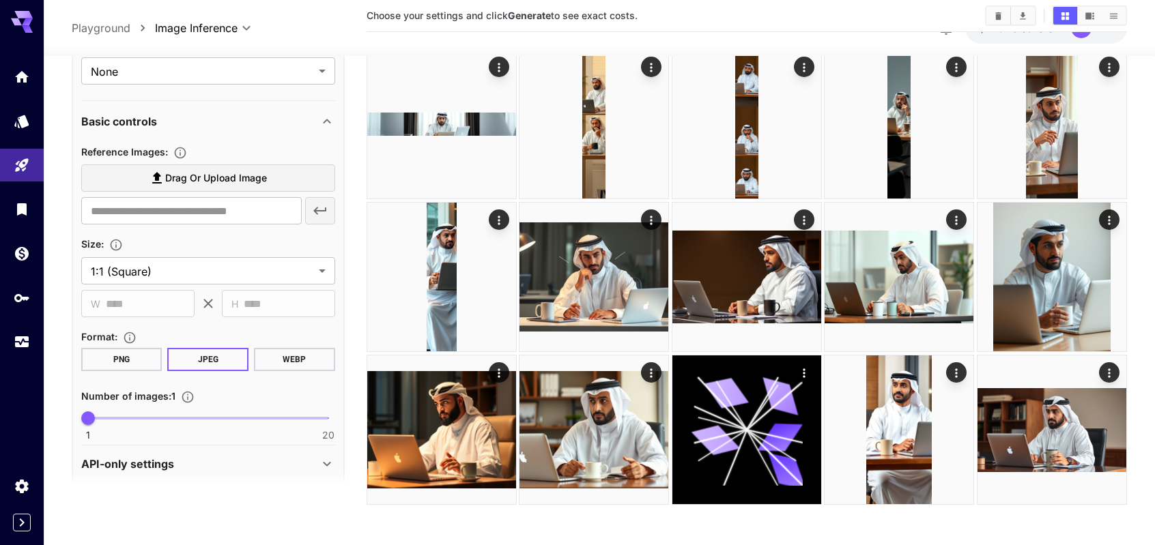
scroll to position [369, 0]
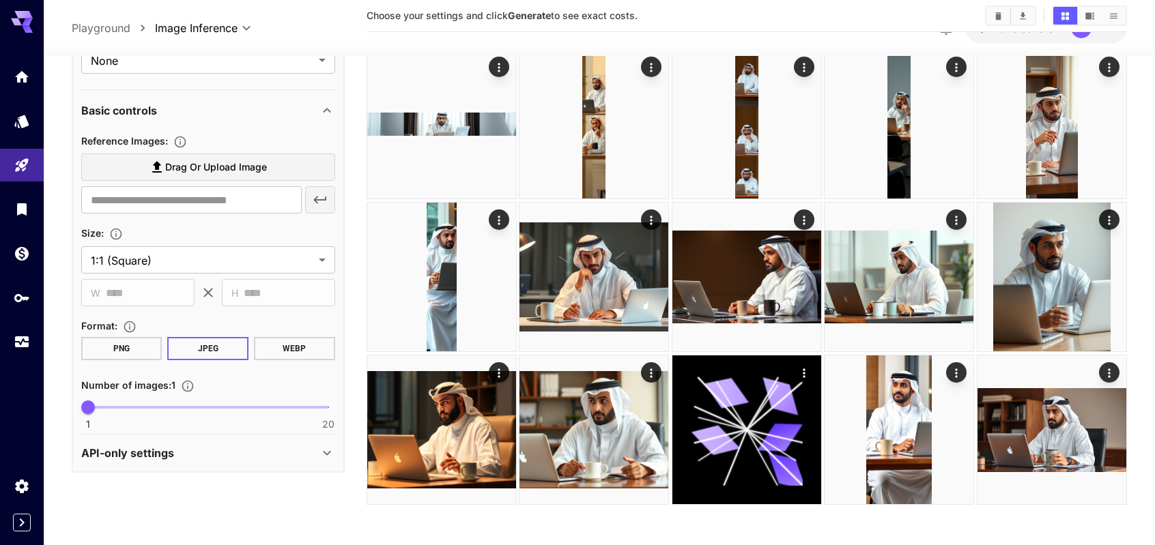
click at [272, 454] on div "API-only settings" at bounding box center [200, 453] width 238 height 16
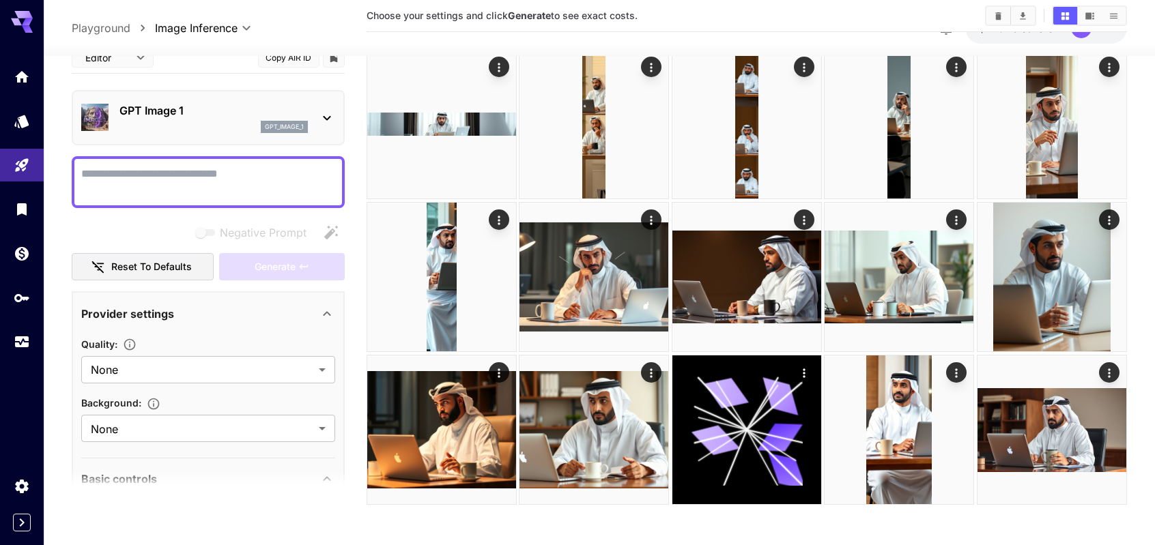
scroll to position [1940, 0]
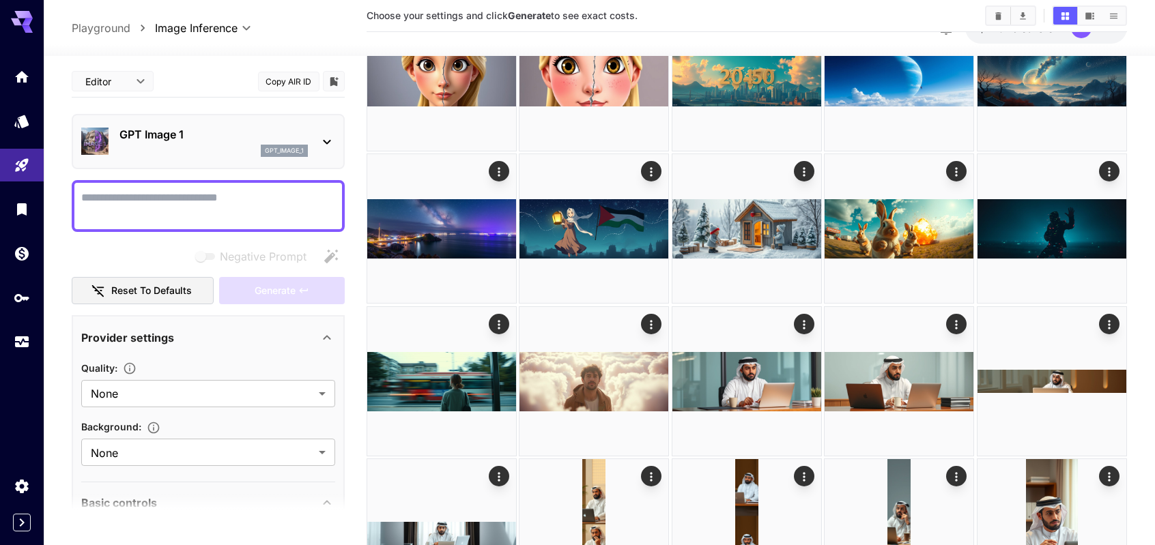
click at [220, 199] on textarea "Negative Prompt" at bounding box center [208, 206] width 254 height 33
paste textarea "**********"
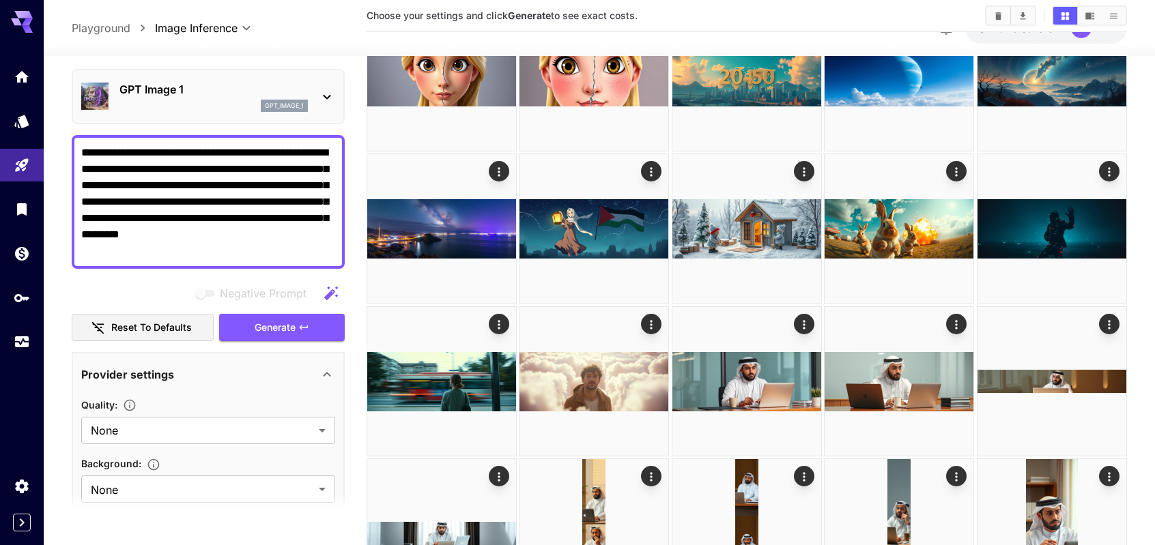
scroll to position [136, 0]
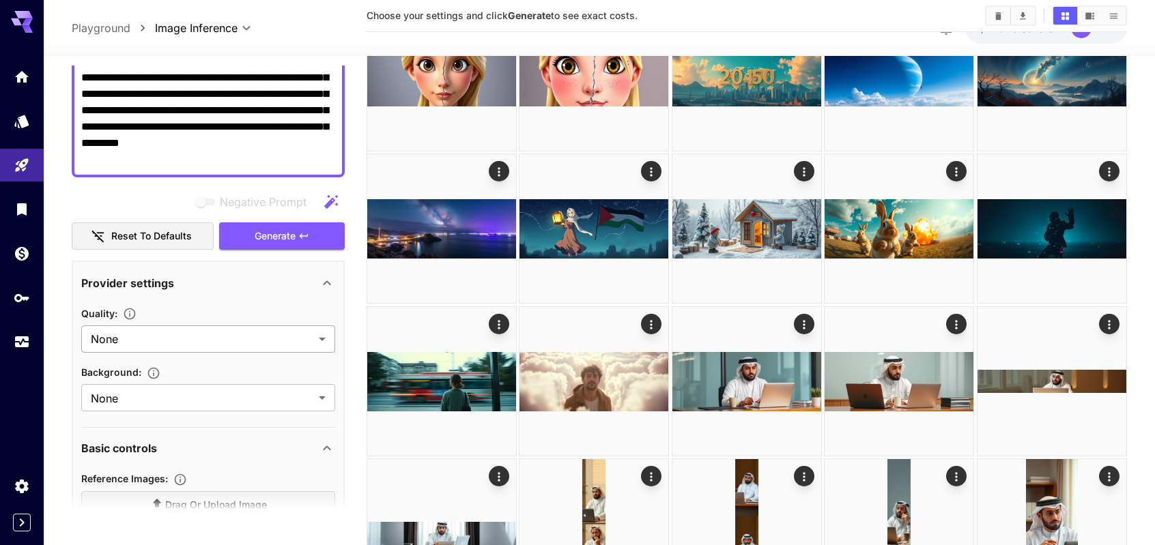
type textarea "**********"
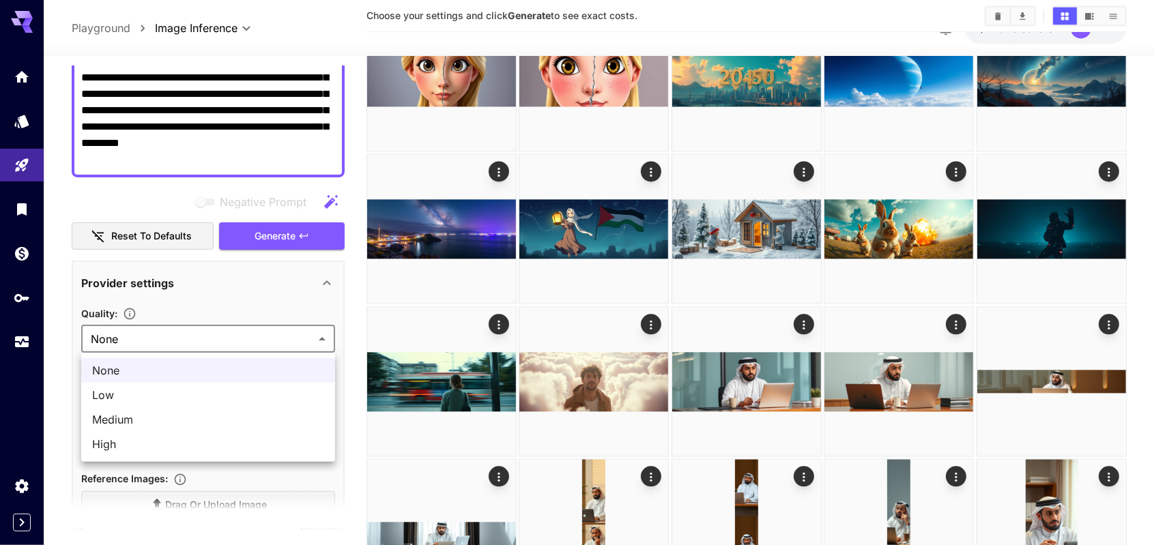
click at [197, 339] on div at bounding box center [582, 272] width 1165 height 545
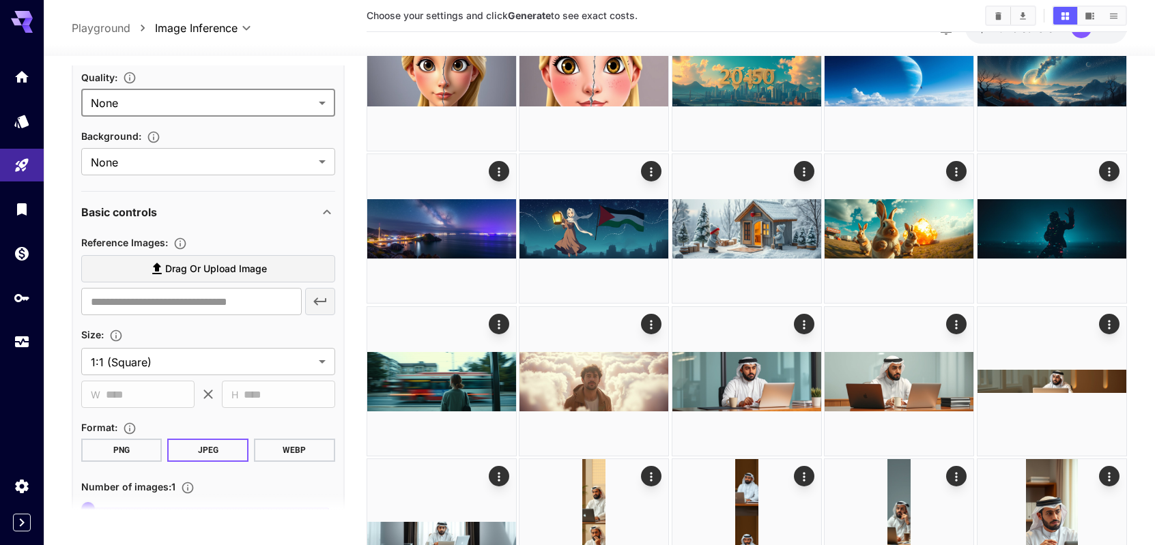
scroll to position [409, 0]
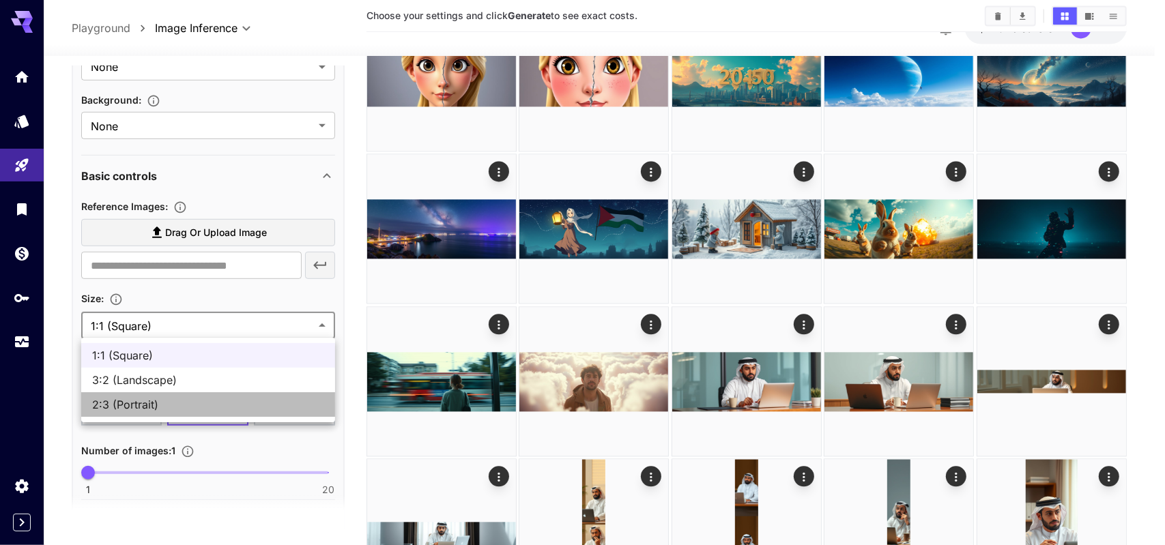
click at [165, 398] on span "2:3 (Portrait)" at bounding box center [208, 405] width 232 height 16
type input "**********"
type input "****"
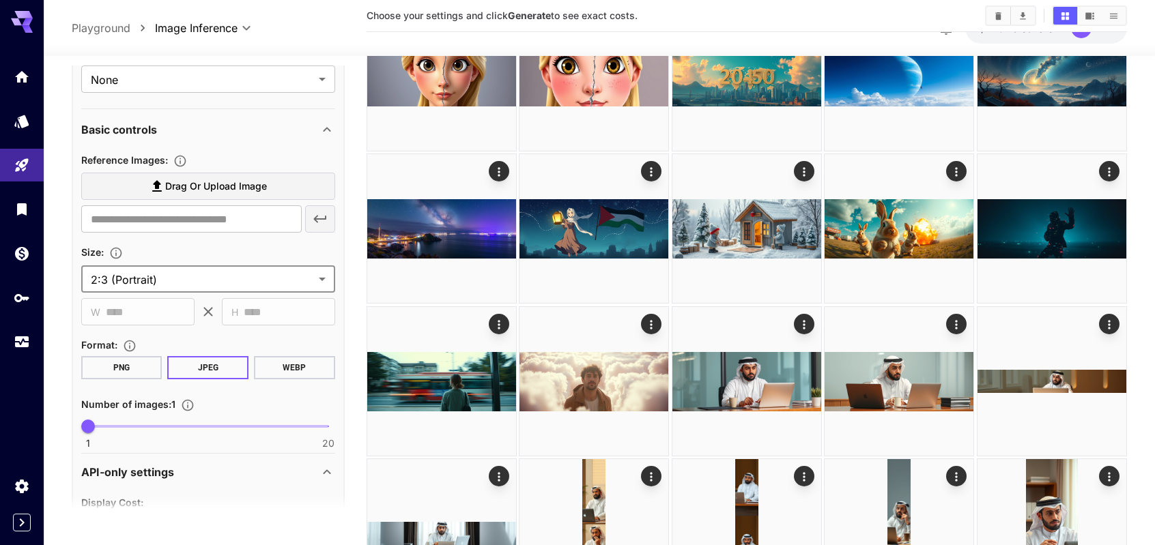
scroll to position [478, 0]
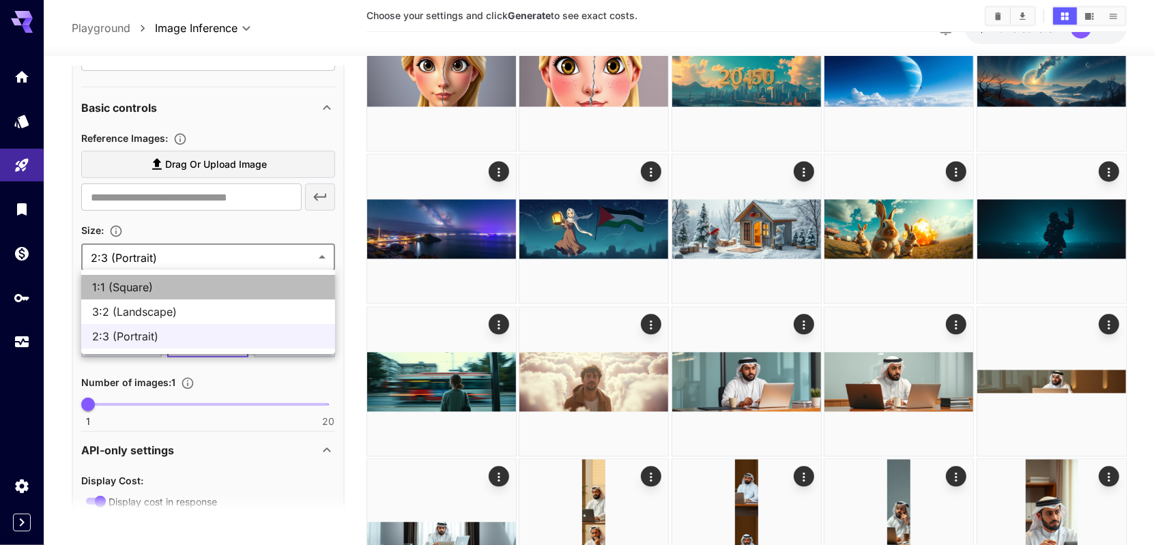
click at [151, 287] on span "1:1 (Square)" at bounding box center [208, 287] width 232 height 16
type input "**********"
type input "****"
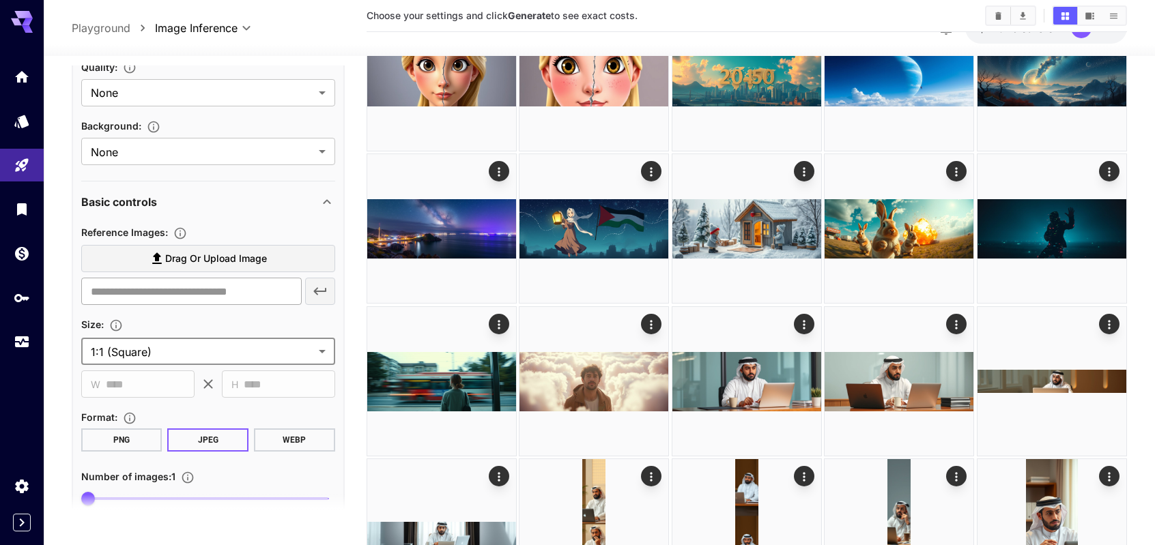
scroll to position [0, 0]
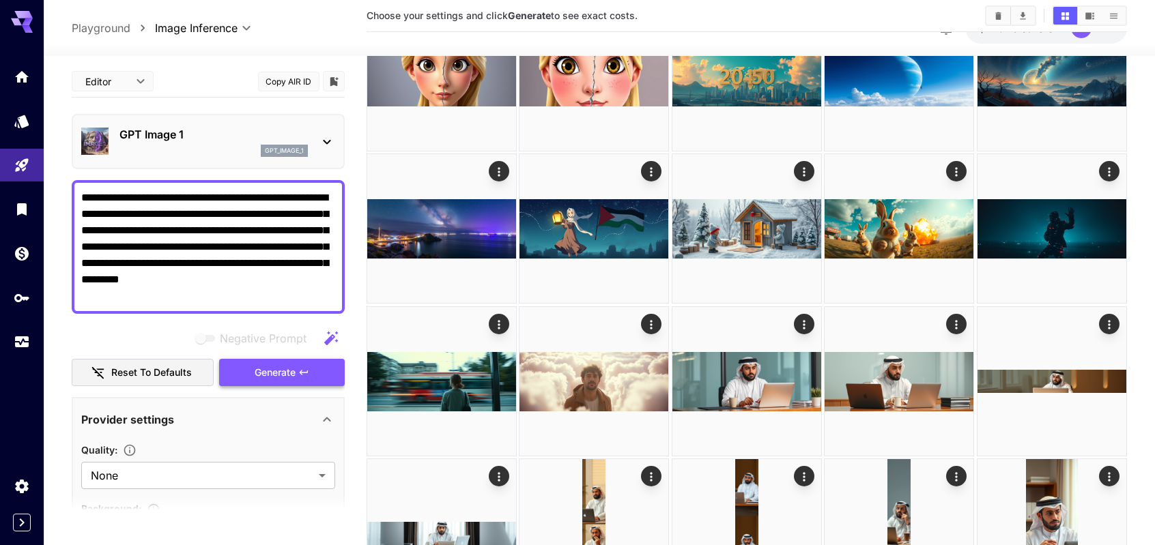
click at [295, 371] on span "Generate" at bounding box center [275, 372] width 41 height 17
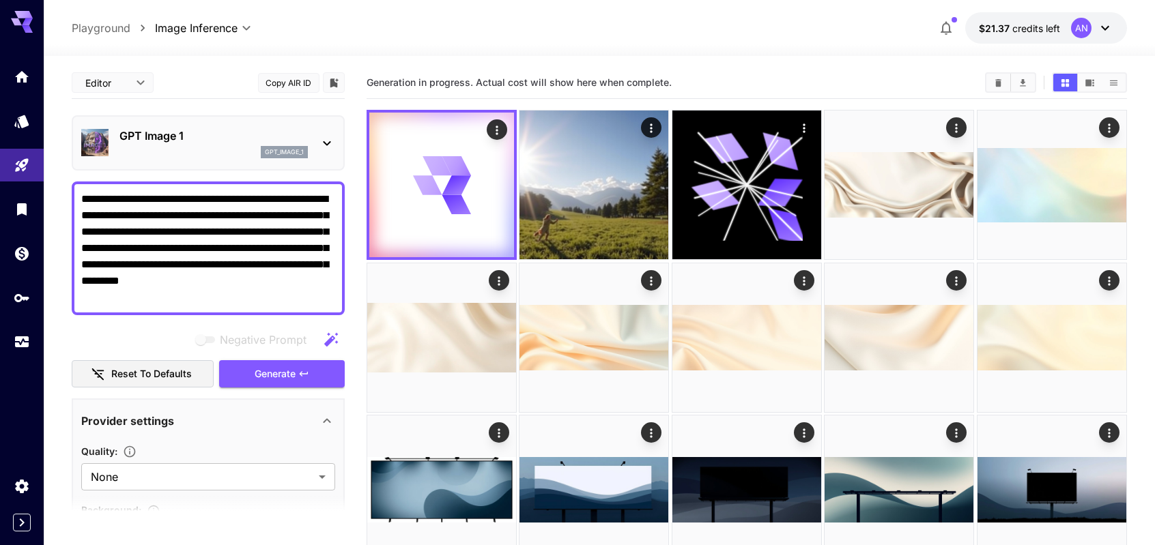
click at [281, 139] on p "GPT Image 1" at bounding box center [213, 136] width 188 height 16
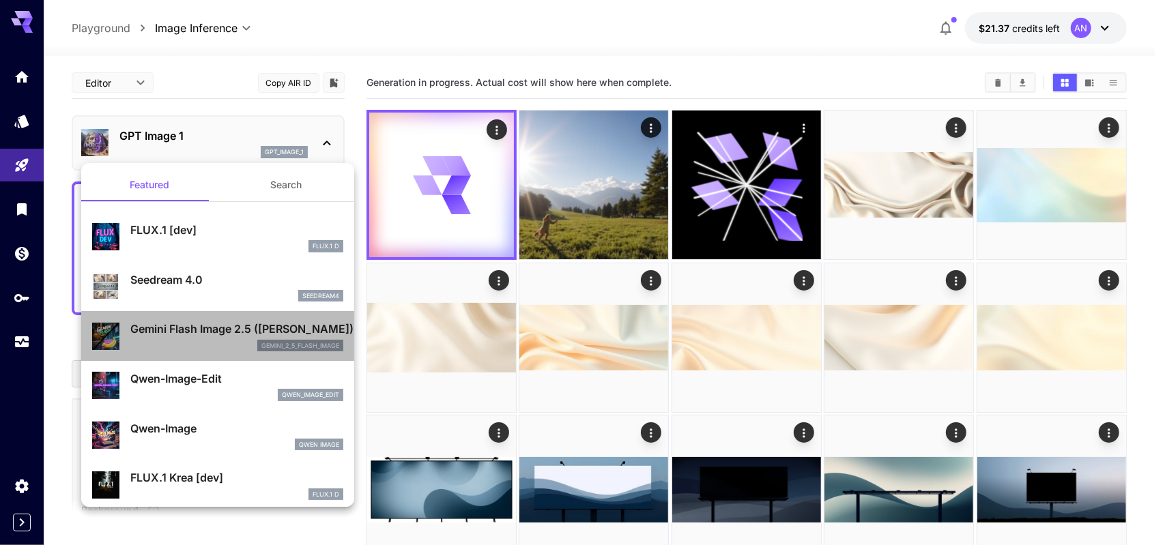
click at [278, 335] on p "Gemini Flash Image 2.5 ([PERSON_NAME])" at bounding box center [236, 329] width 213 height 16
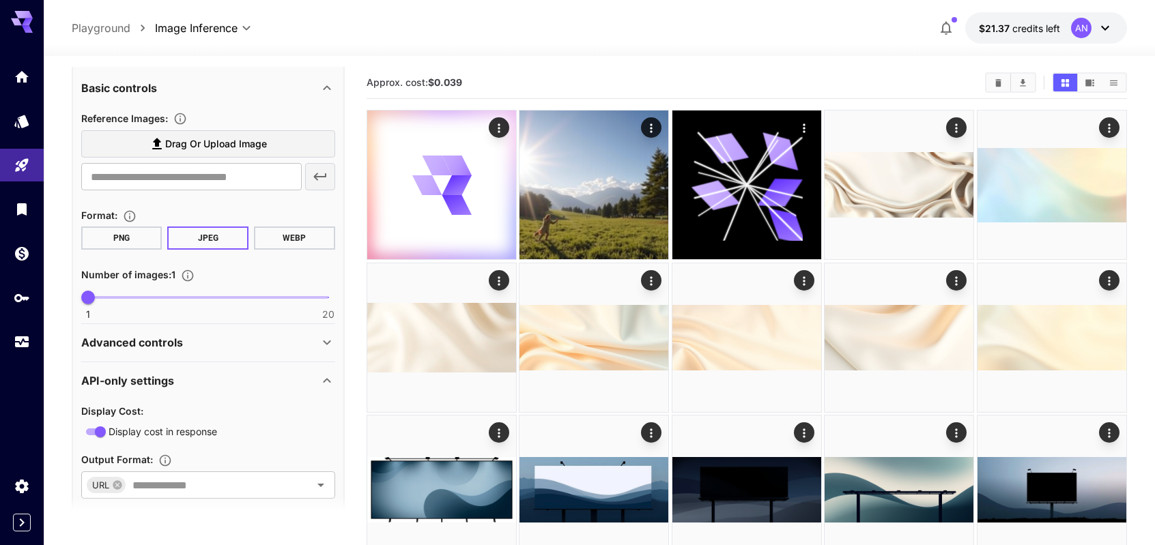
scroll to position [299, 0]
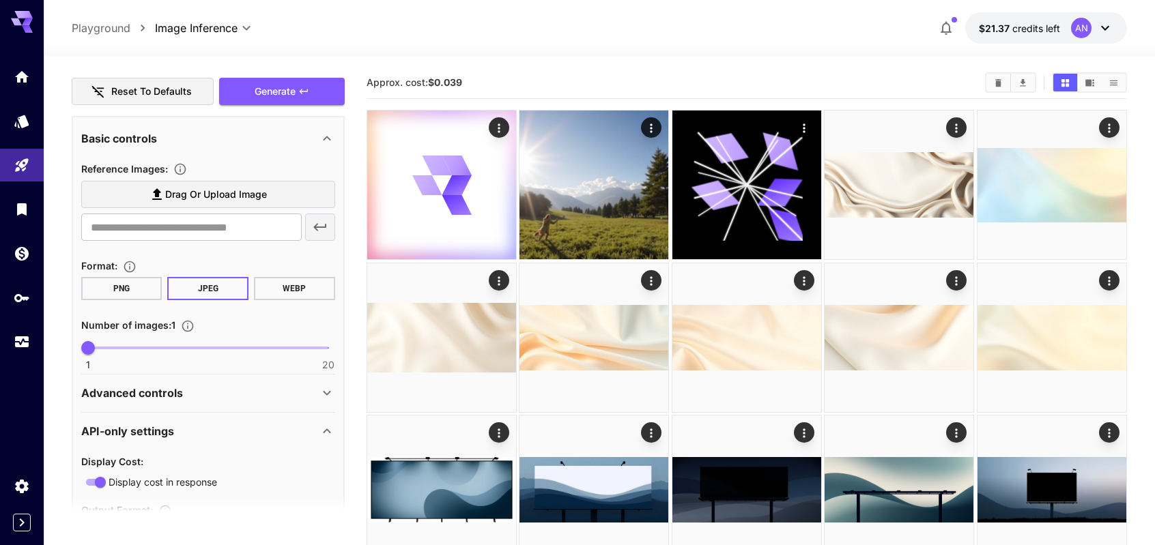
click at [272, 397] on div "Advanced controls" at bounding box center [200, 393] width 238 height 16
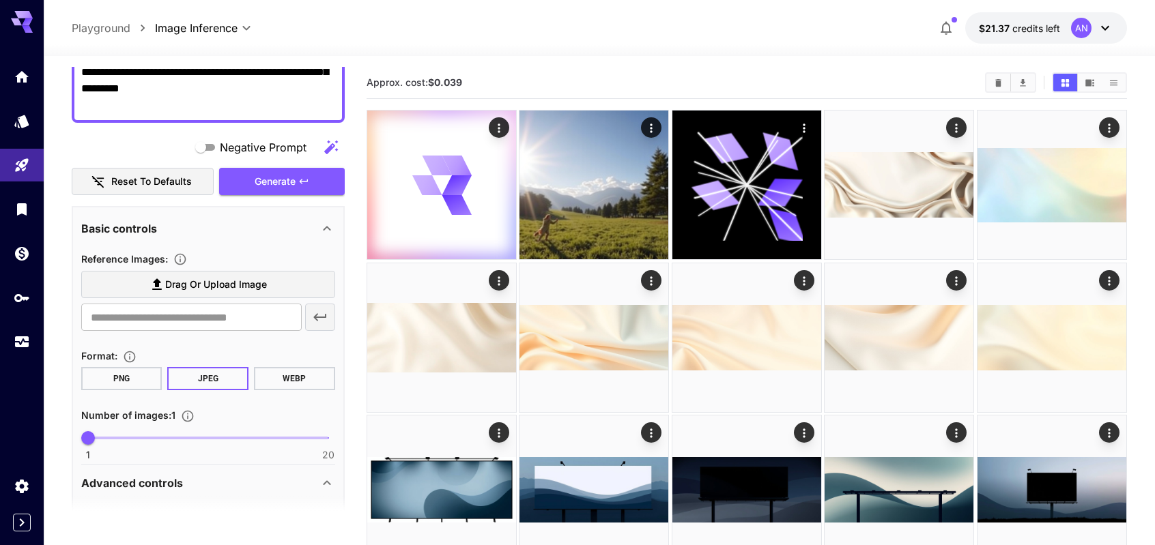
scroll to position [205, 0]
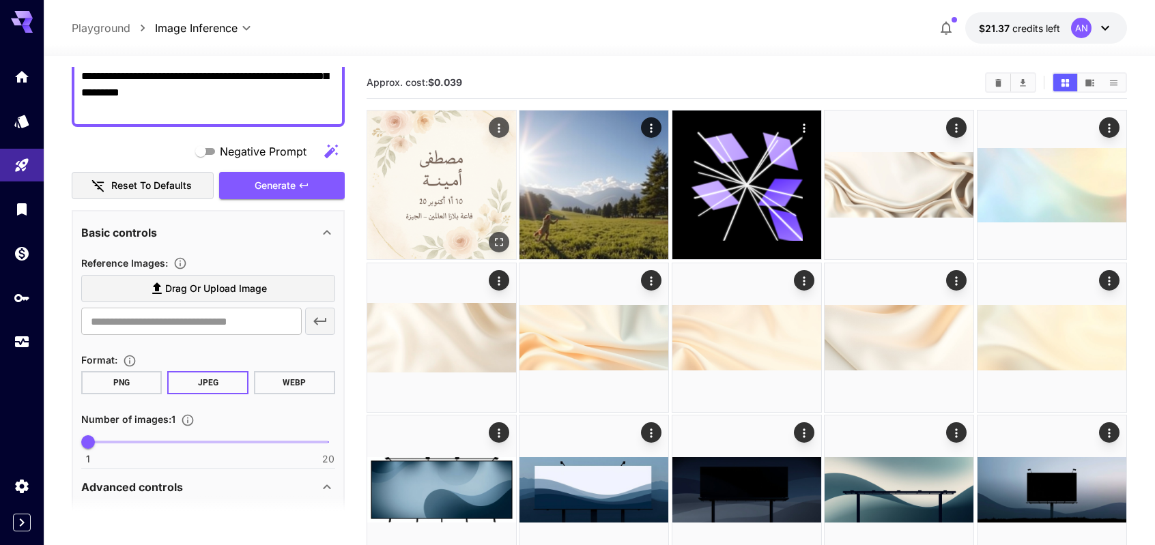
click at [456, 213] on img at bounding box center [441, 185] width 149 height 149
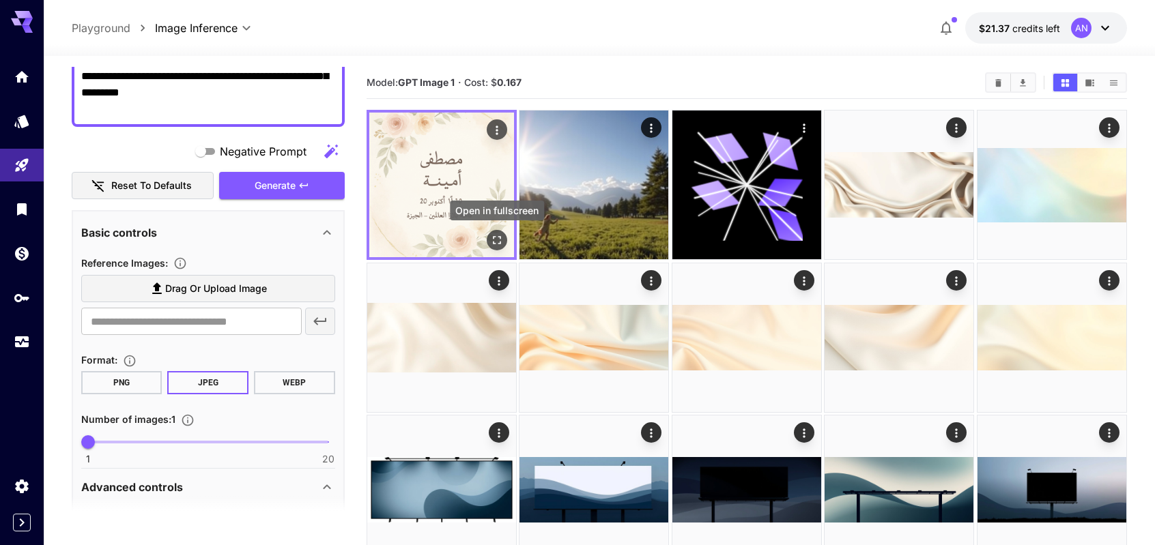
click at [498, 244] on icon "Open in fullscreen" at bounding box center [497, 240] width 14 height 14
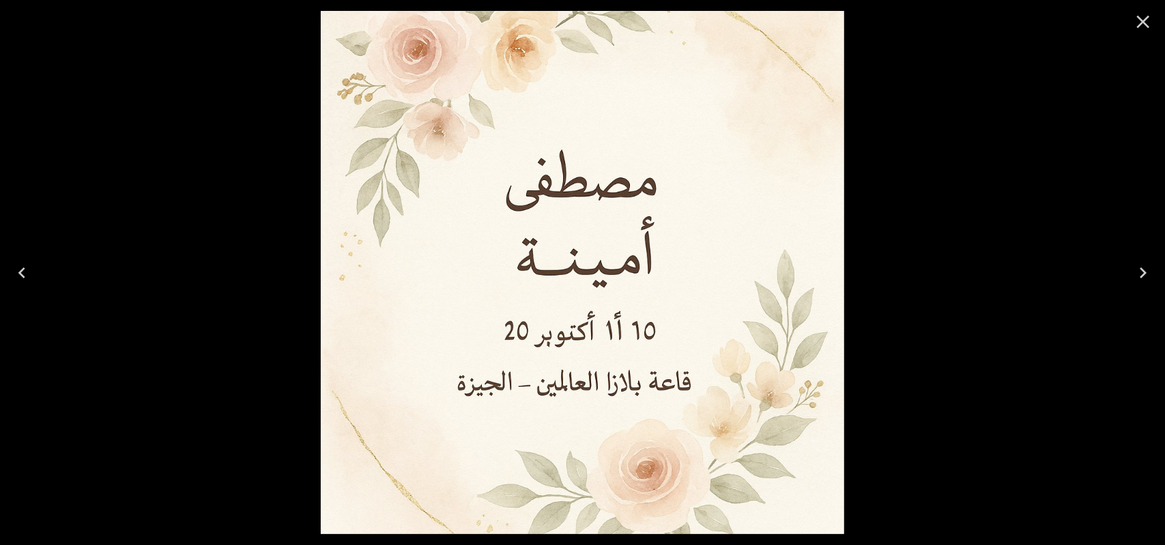
click at [1151, 21] on icon "Close" at bounding box center [1143, 22] width 22 height 22
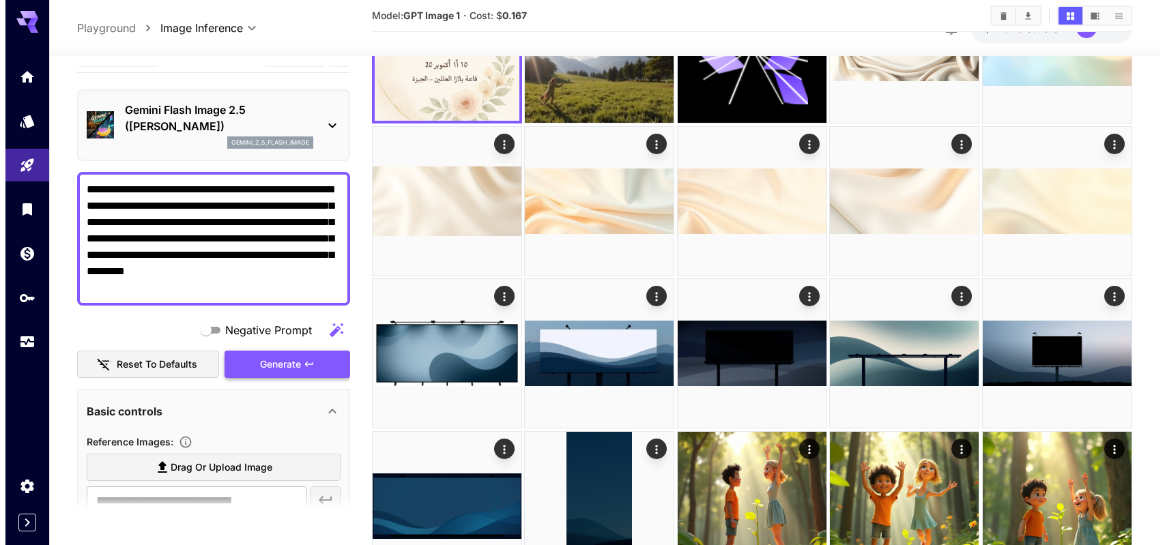
scroll to position [0, 0]
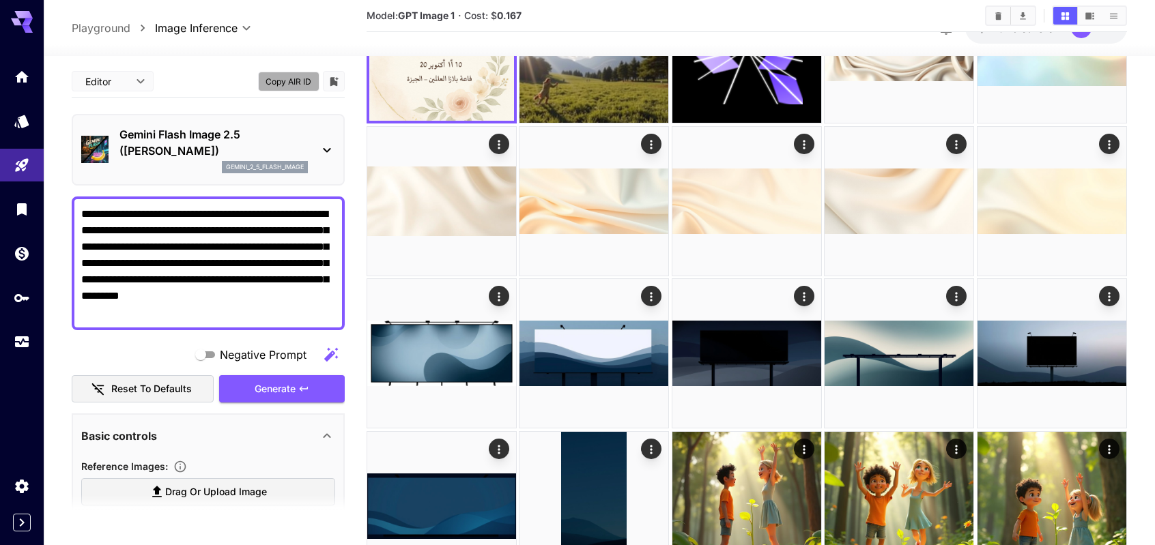
click at [300, 83] on button "Copy AIR ID" at bounding box center [288, 82] width 61 height 20
drag, startPoint x: 119, startPoint y: 132, endPoint x: 191, endPoint y: 146, distance: 73.1
click at [191, 146] on p "Gemini Flash Image 2.5 ([PERSON_NAME])" at bounding box center [213, 142] width 188 height 33
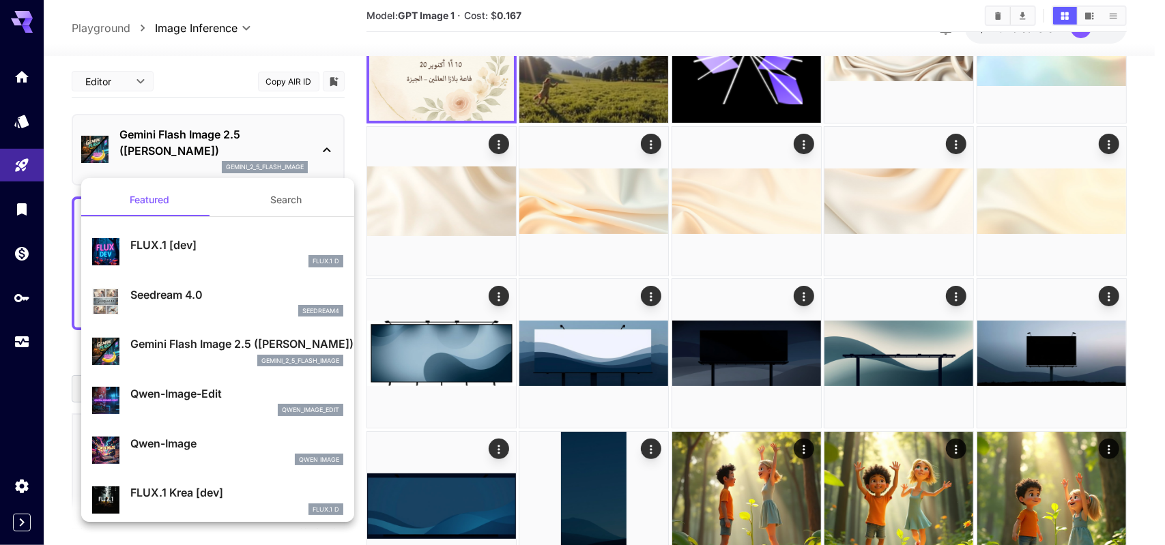
click at [254, 134] on div at bounding box center [582, 272] width 1165 height 545
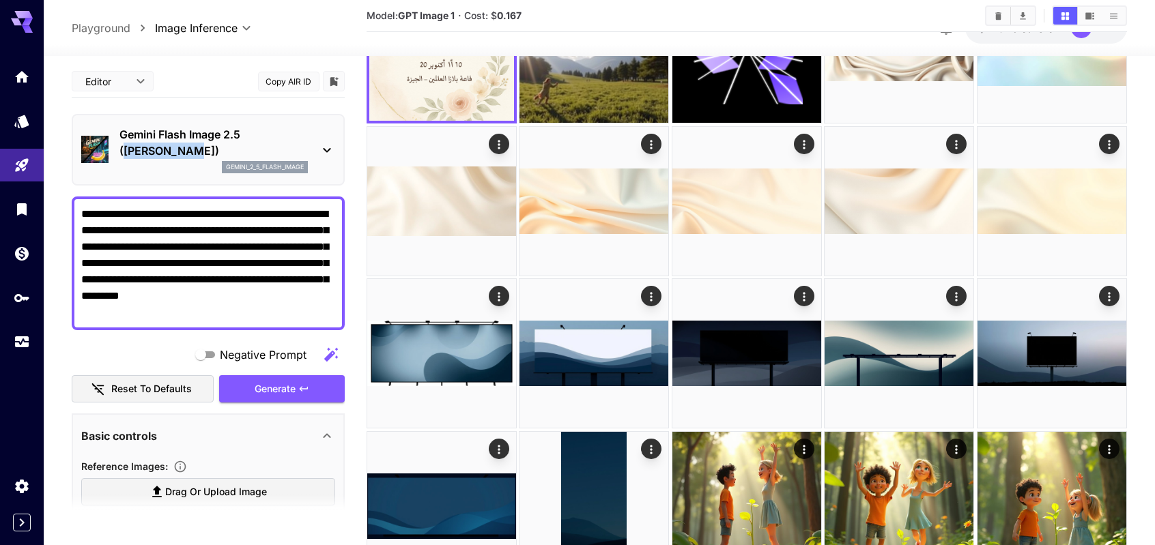
drag, startPoint x: 248, startPoint y: 132, endPoint x: 160, endPoint y: 155, distance: 91.7
click at [160, 155] on p "Gemini Flash Image 2.5 ([PERSON_NAME])" at bounding box center [213, 142] width 188 height 33
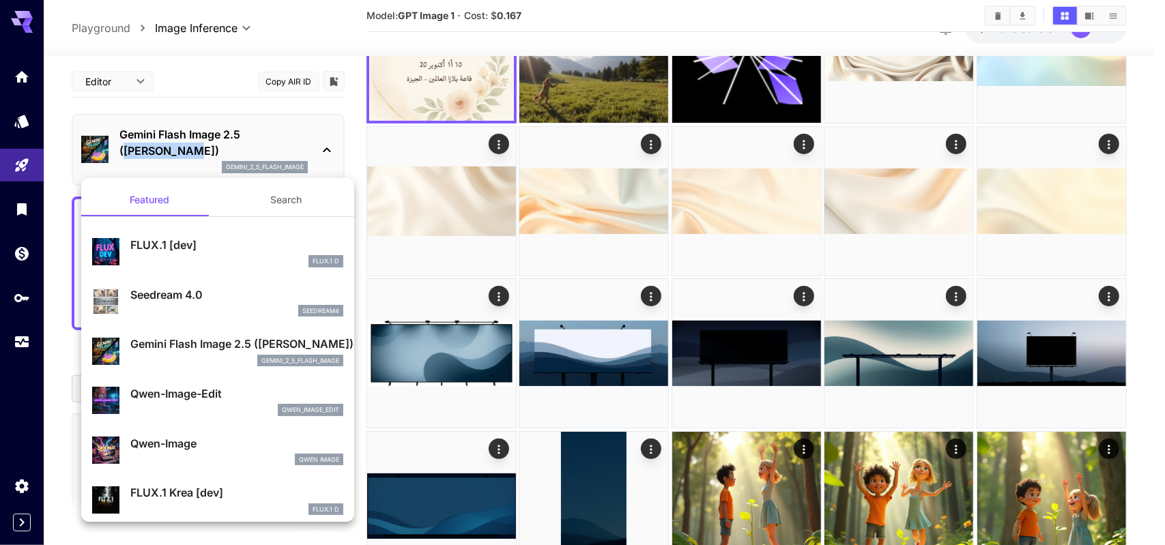
copy p "[PERSON_NAME]"
